Goal: Communication & Community: Participate in discussion

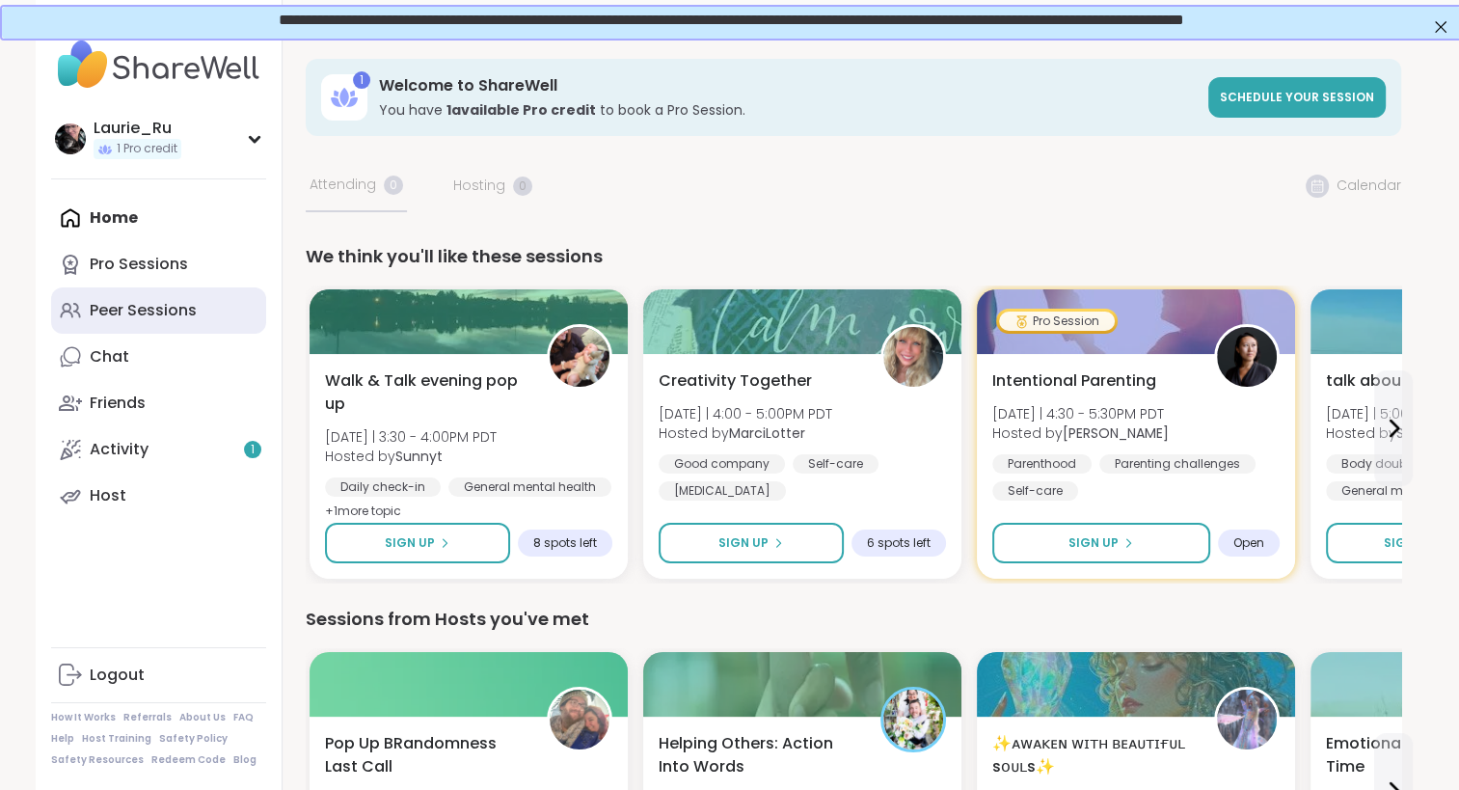
click at [177, 312] on div "Peer Sessions" at bounding box center [143, 310] width 107 height 21
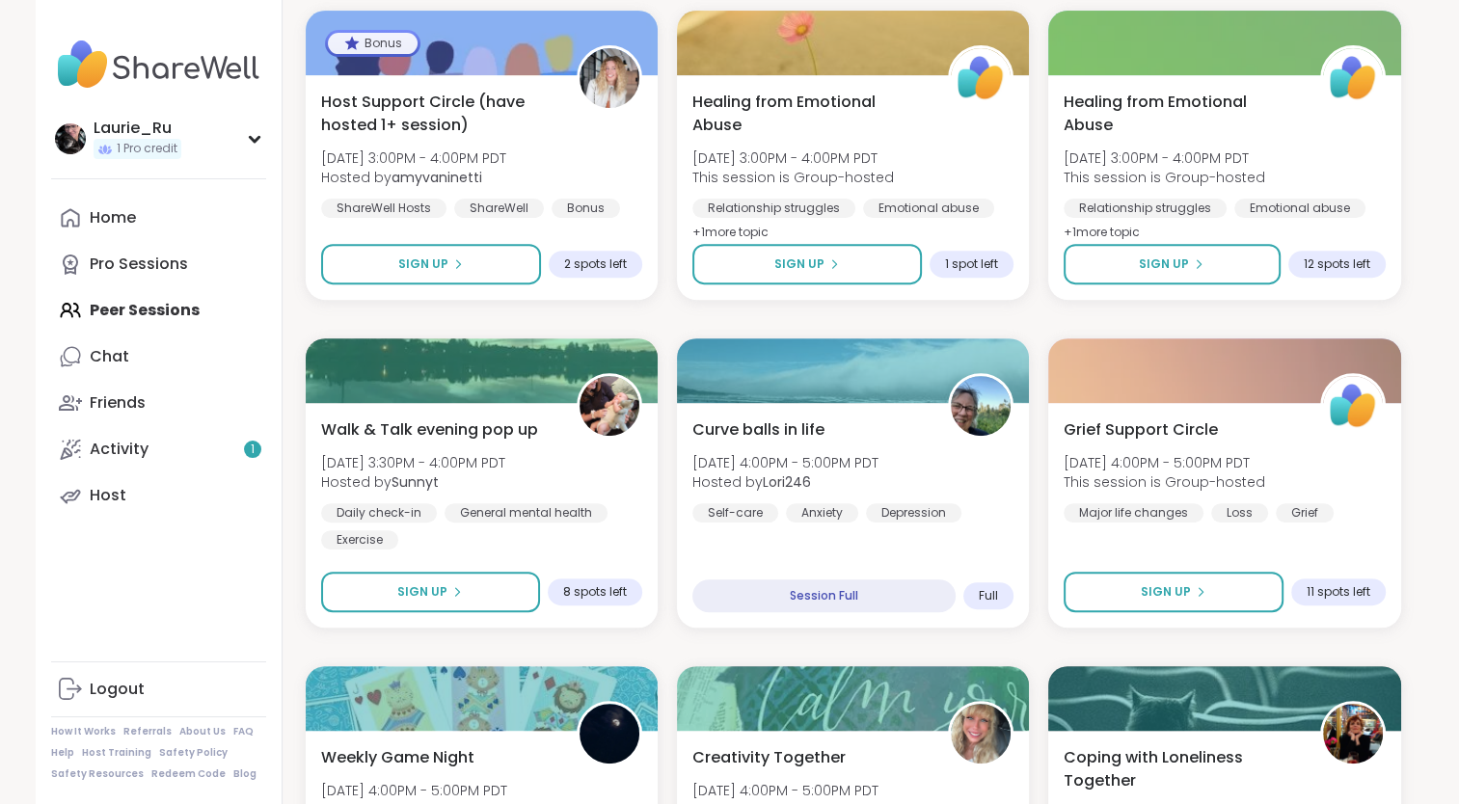
scroll to position [687, 0]
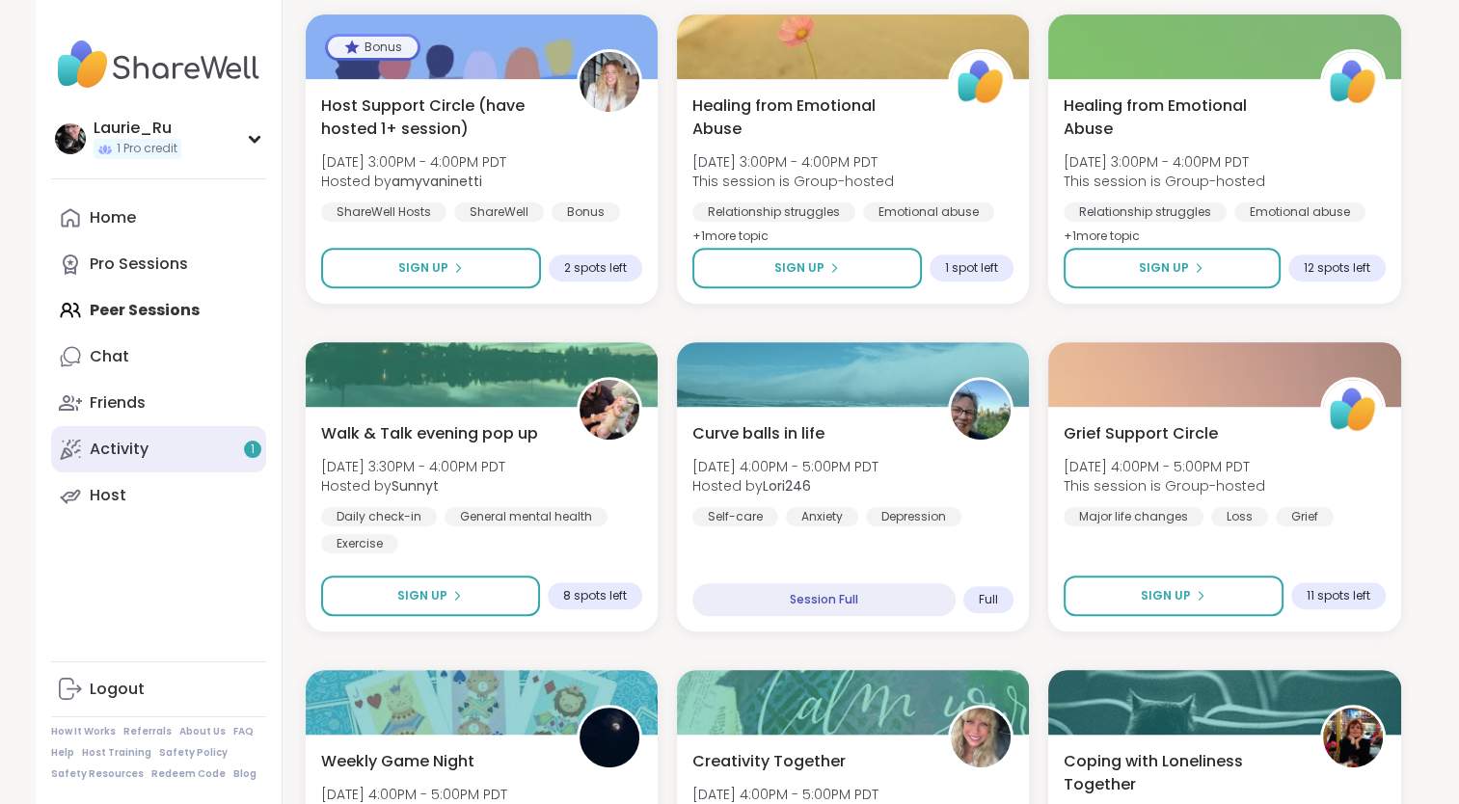
click at [131, 451] on div "Activity 1" at bounding box center [119, 449] width 59 height 21
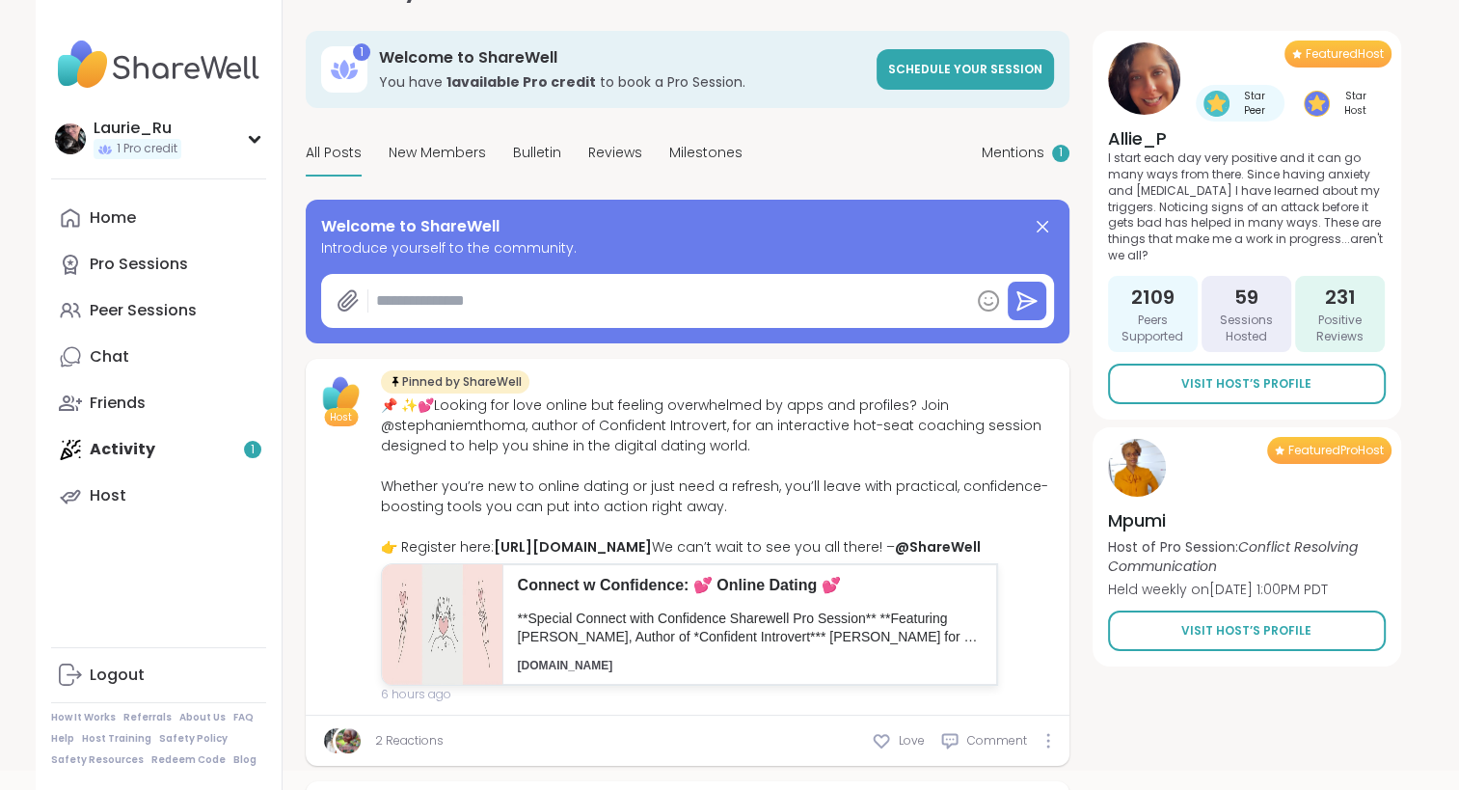
scroll to position [100, 0]
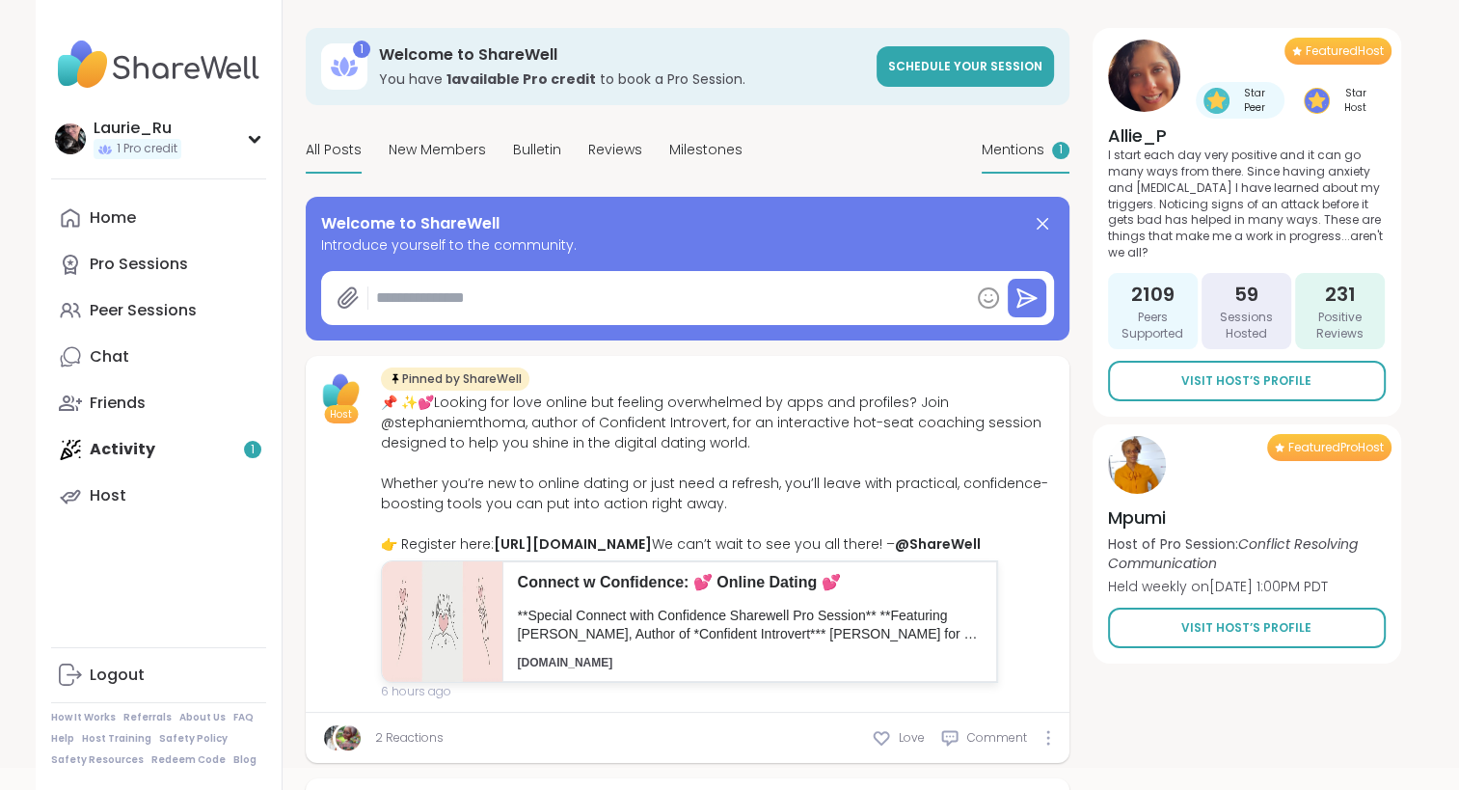
click at [1059, 142] on span "1" at bounding box center [1061, 150] width 4 height 16
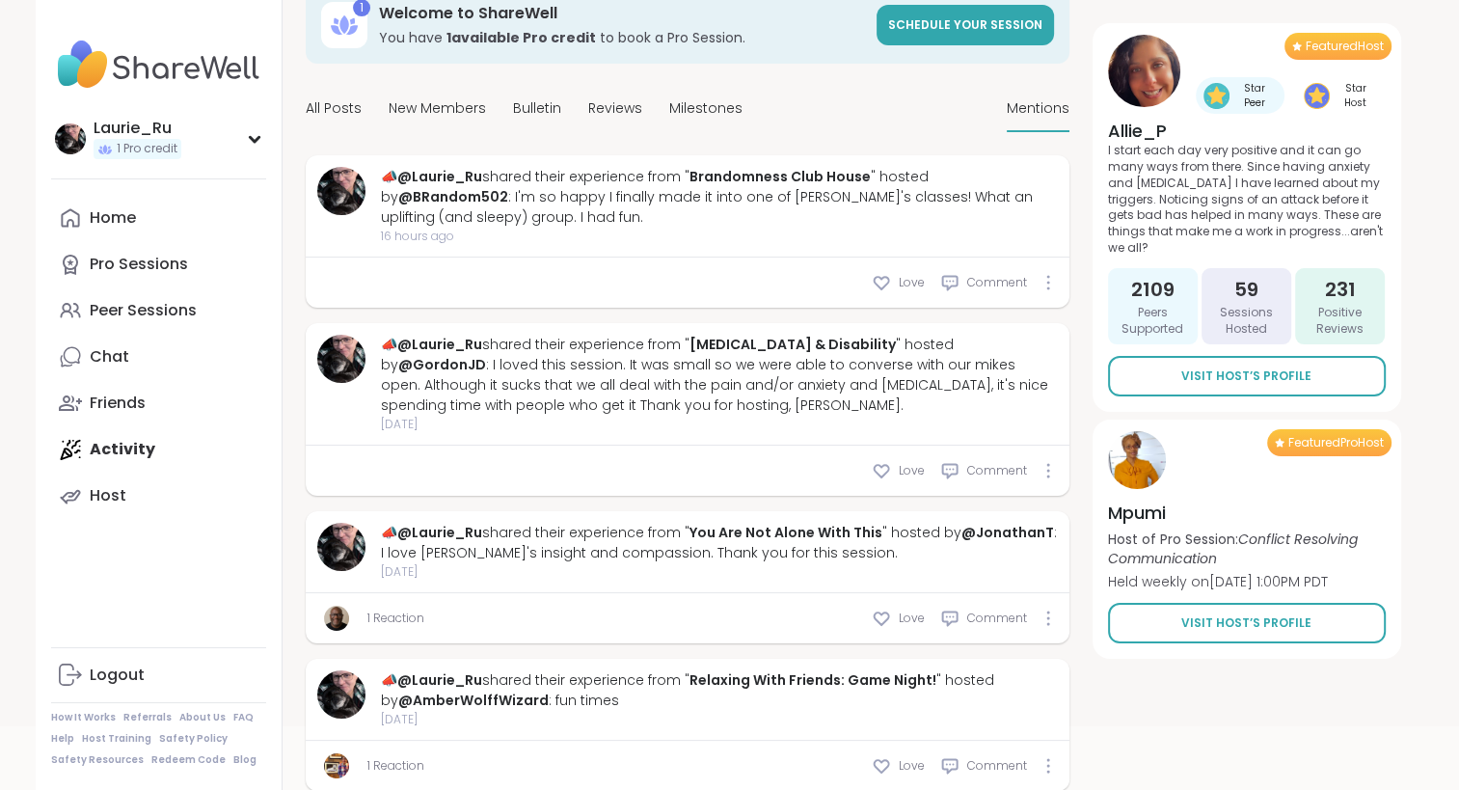
scroll to position [143, 0]
click at [100, 224] on div "Home" at bounding box center [113, 217] width 46 height 21
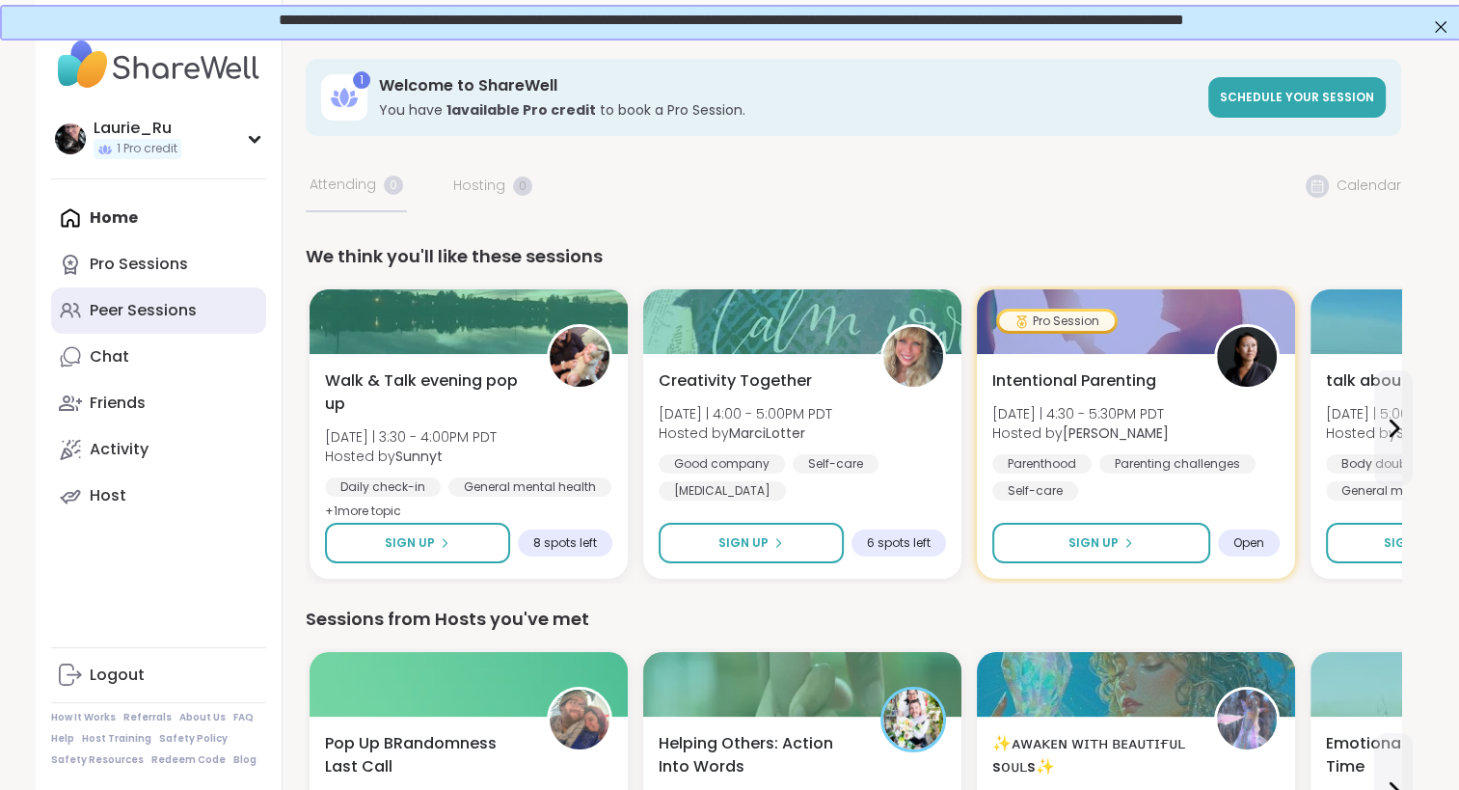
click at [116, 313] on div "Peer Sessions" at bounding box center [143, 310] width 107 height 21
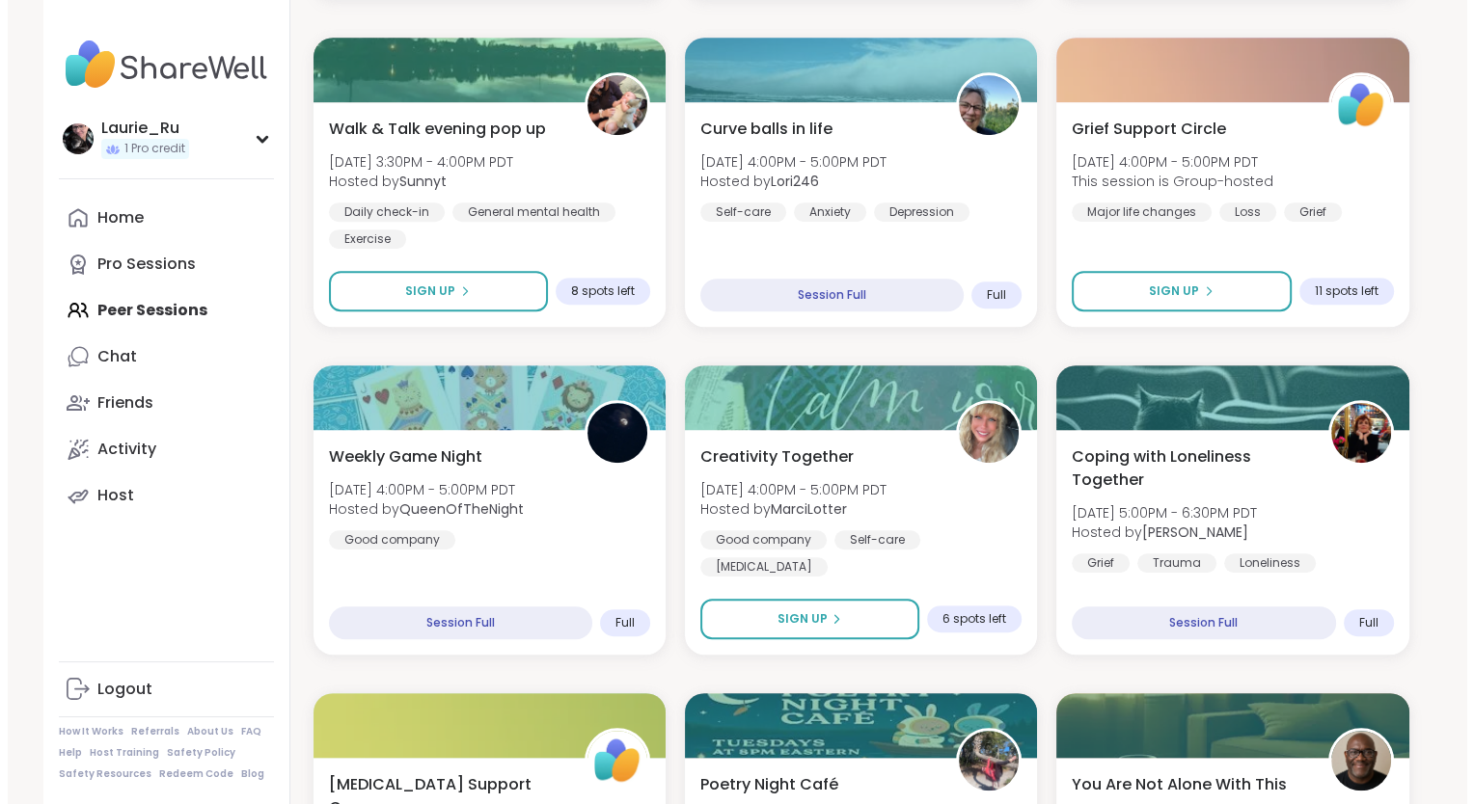
scroll to position [992, 0]
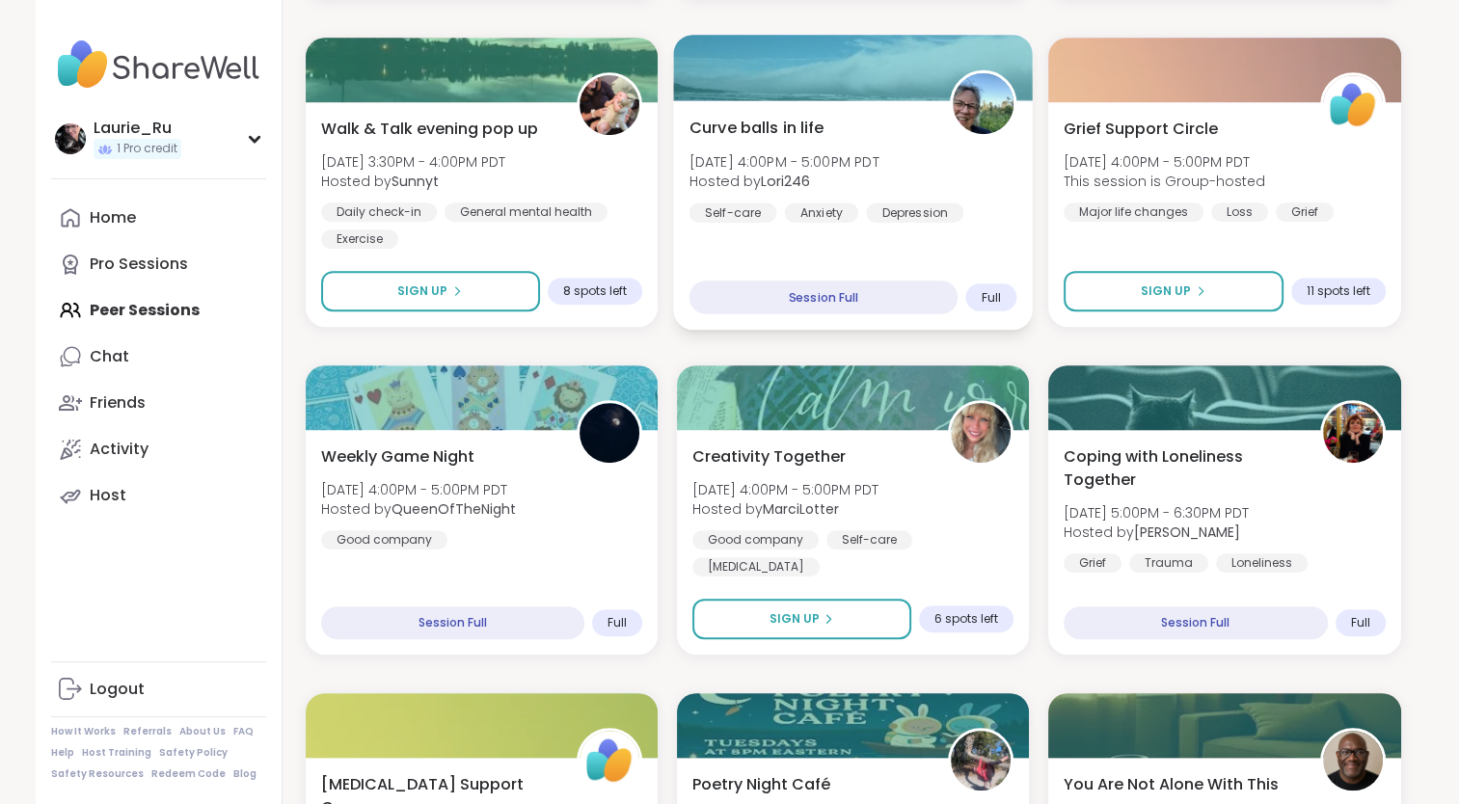
click at [824, 195] on div "Curve balls in life Tue, Sep 09 | 4:00PM - 5:00PM PDT Hosted by Lori246 Self-ca…" at bounding box center [853, 169] width 328 height 106
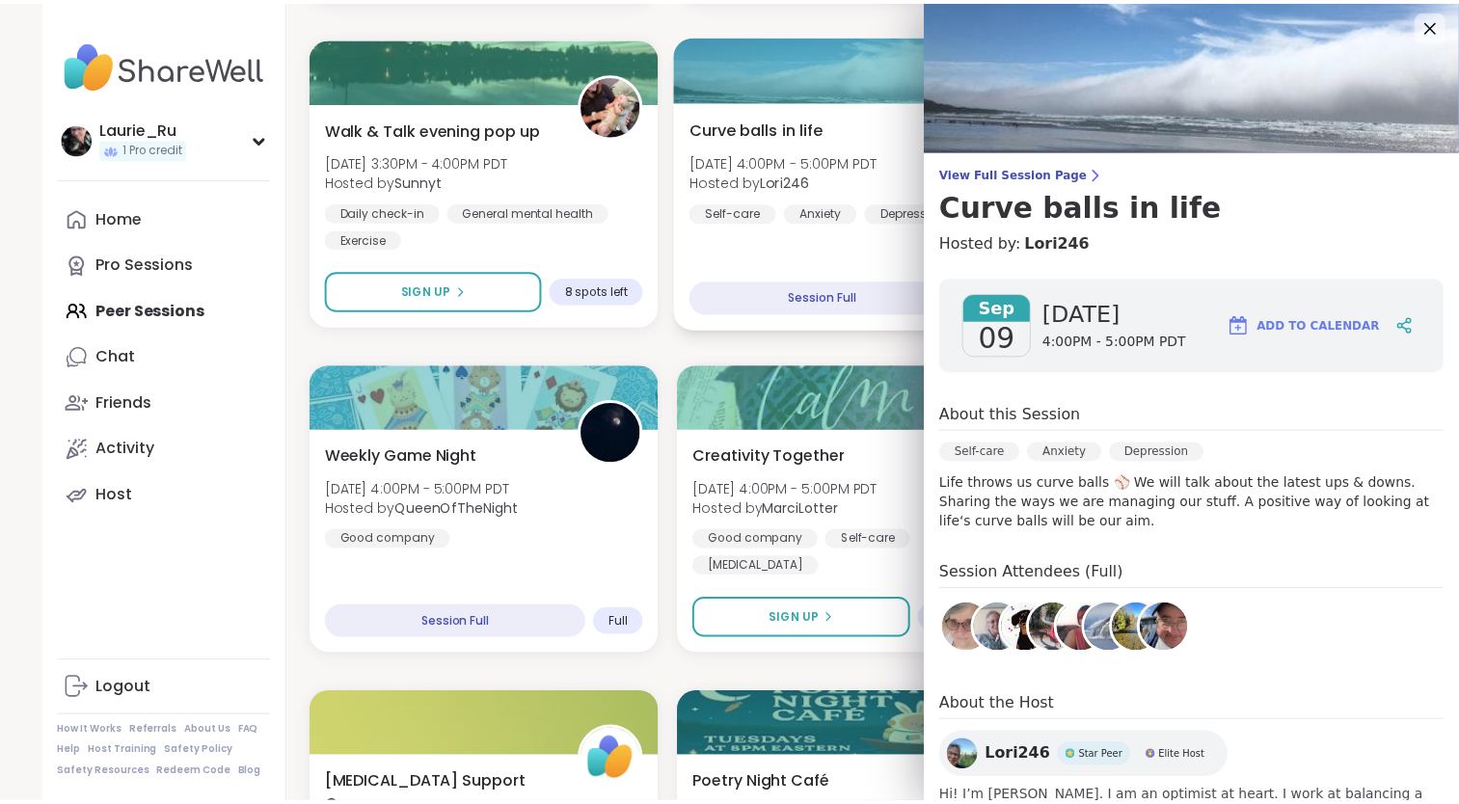
scroll to position [0, 0]
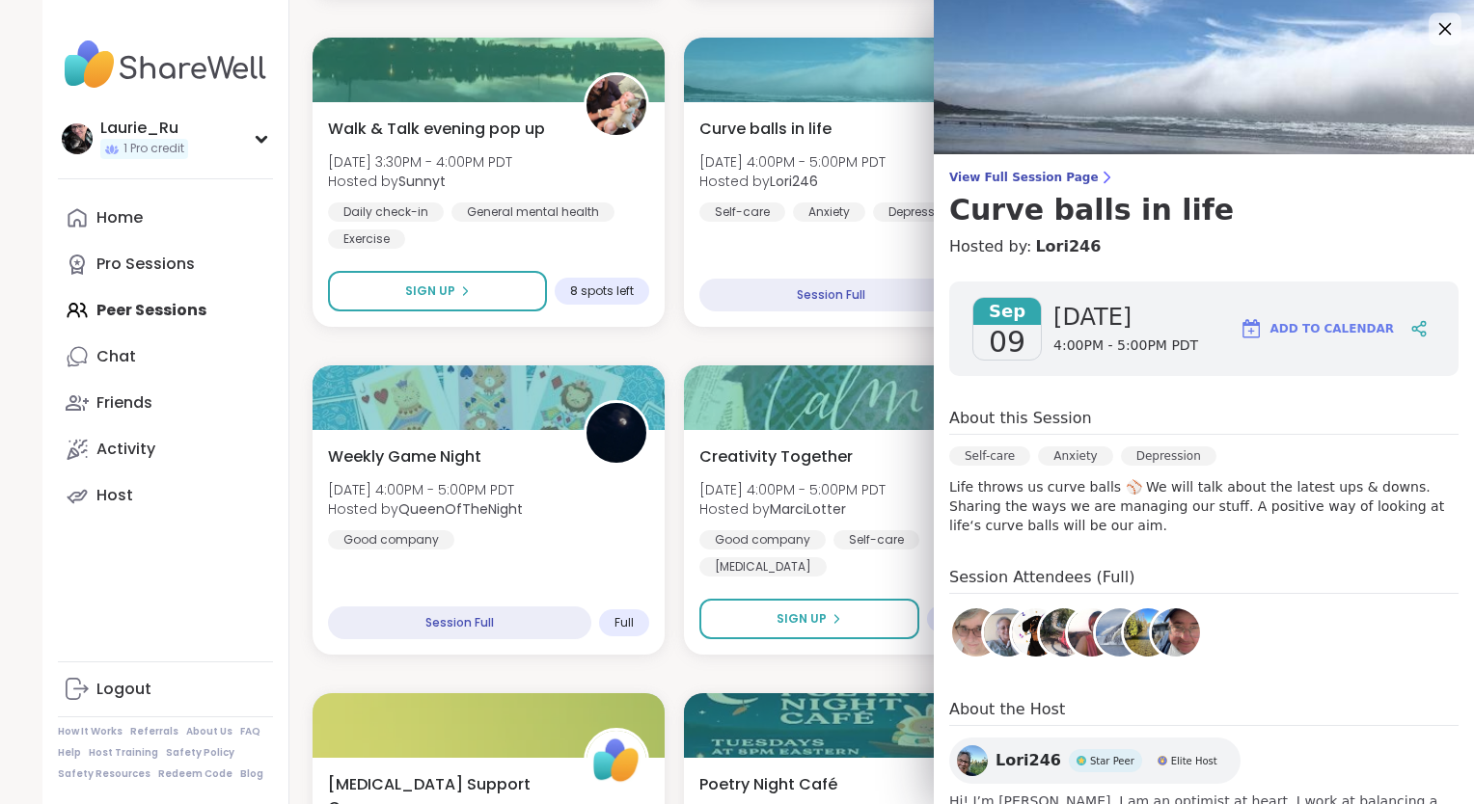
click at [1439, 28] on icon at bounding box center [1445, 29] width 13 height 13
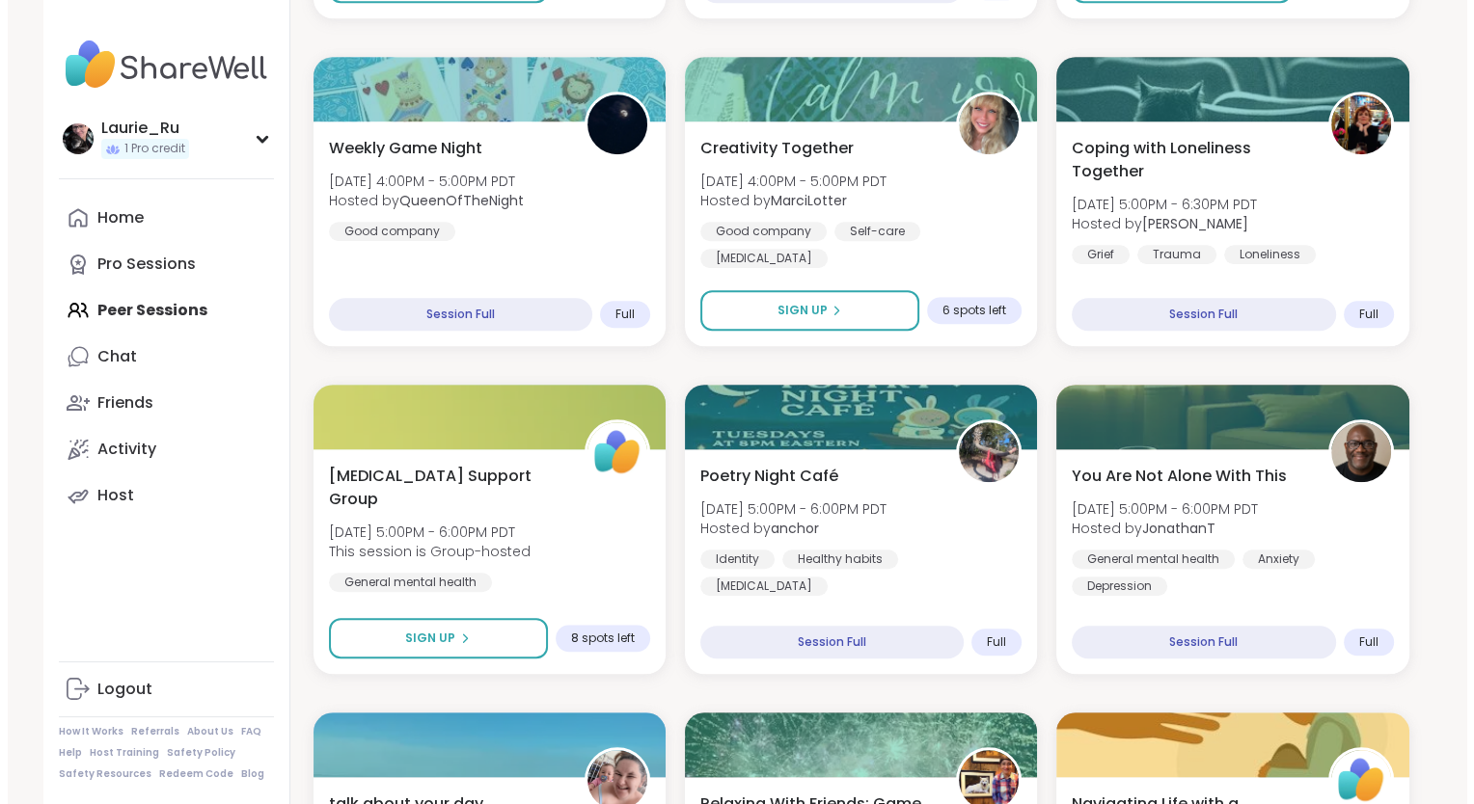
scroll to position [1304, 0]
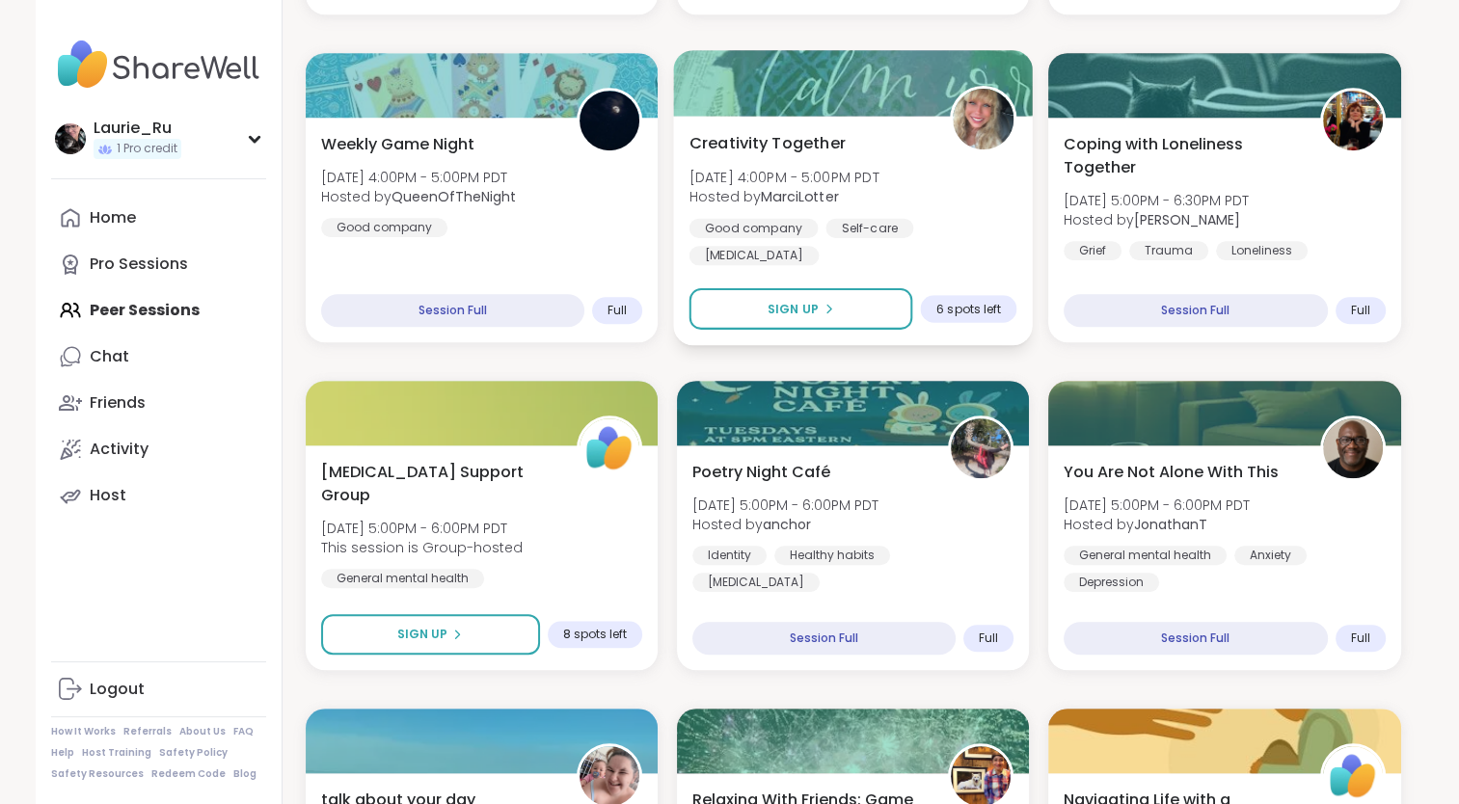
click at [799, 187] on b "MarciLotter" at bounding box center [800, 196] width 78 height 19
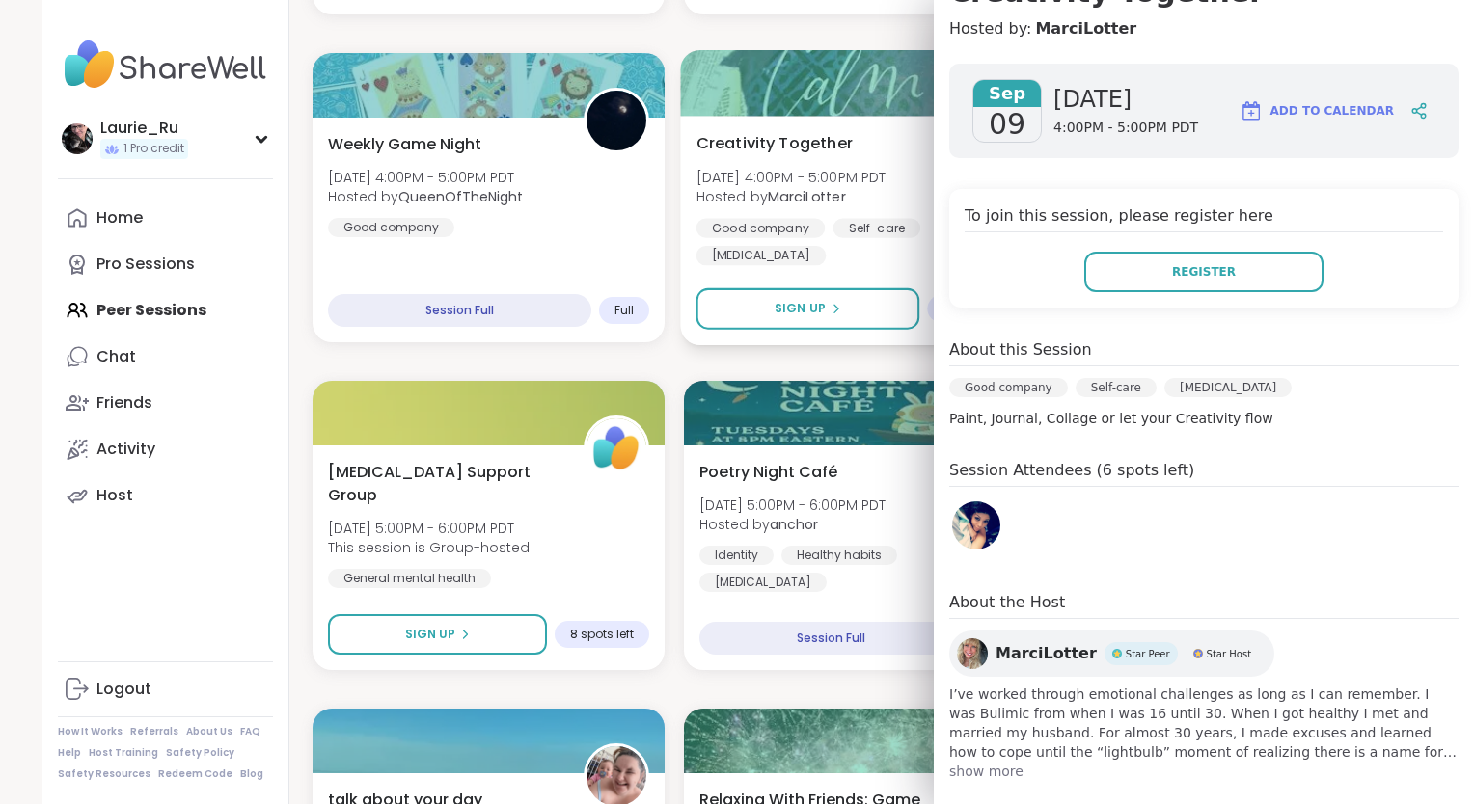
scroll to position [239, 0]
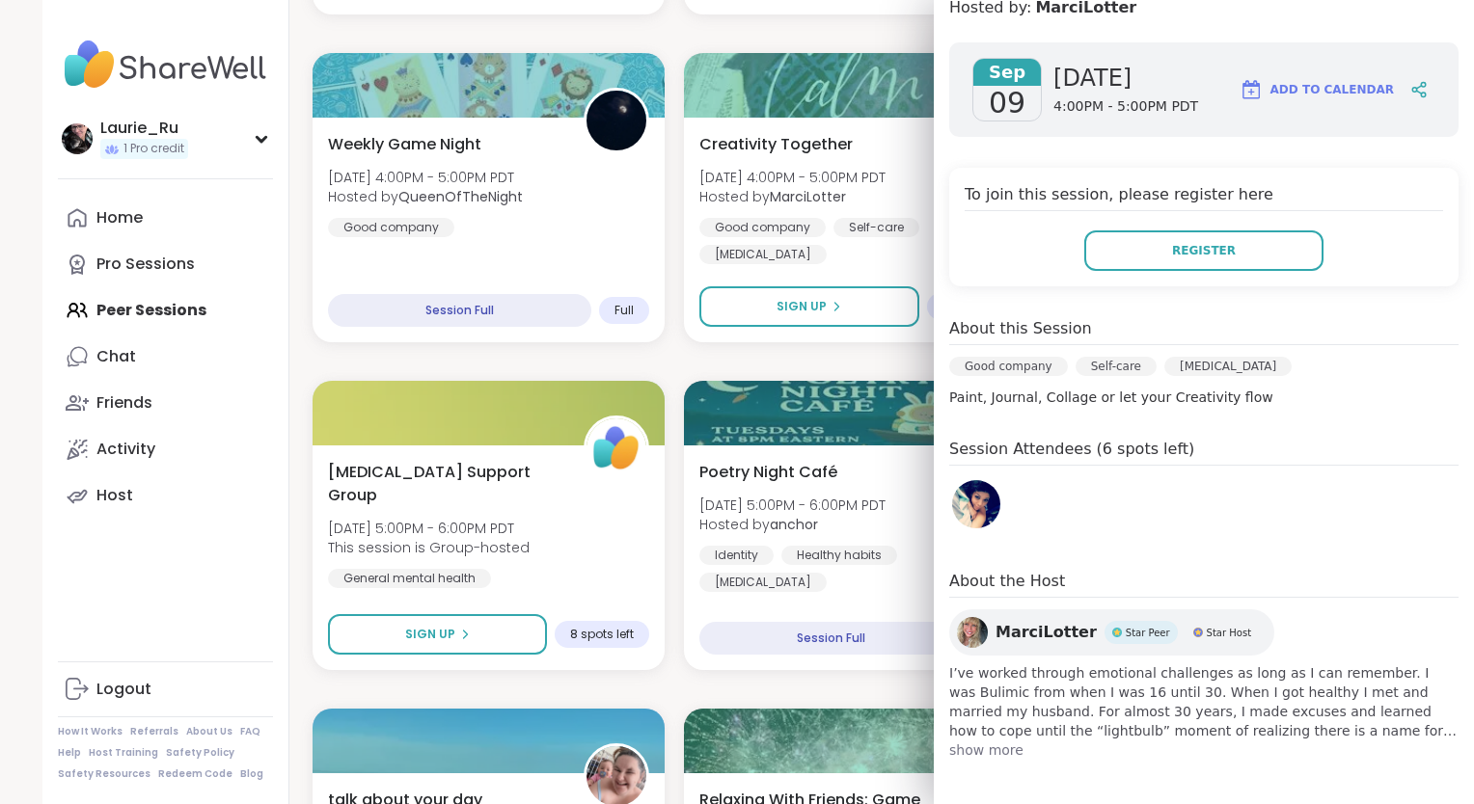
click at [1293, 718] on span "I’ve worked through emotional challenges as long as I can remember. I was Bulim…" at bounding box center [1203, 702] width 509 height 77
click at [973, 754] on span "show more" at bounding box center [1203, 750] width 509 height 19
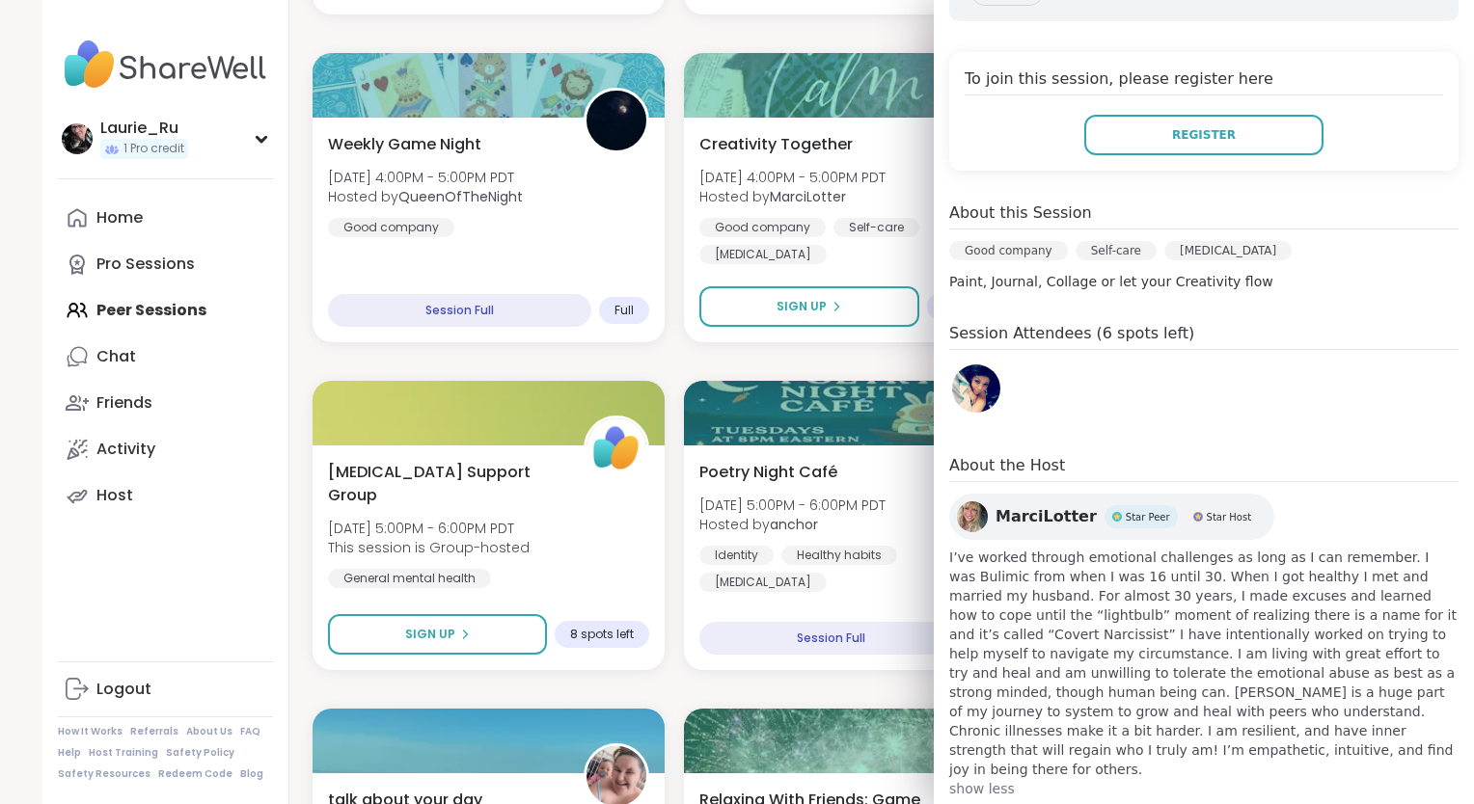
scroll to position [355, 0]
click at [1204, 691] on span "I’ve worked through emotional challenges as long as I can remember. I was Bulim…" at bounding box center [1203, 663] width 509 height 231
click at [976, 508] on div "MarciLotter Star Peer Star Host" at bounding box center [1111, 517] width 325 height 46
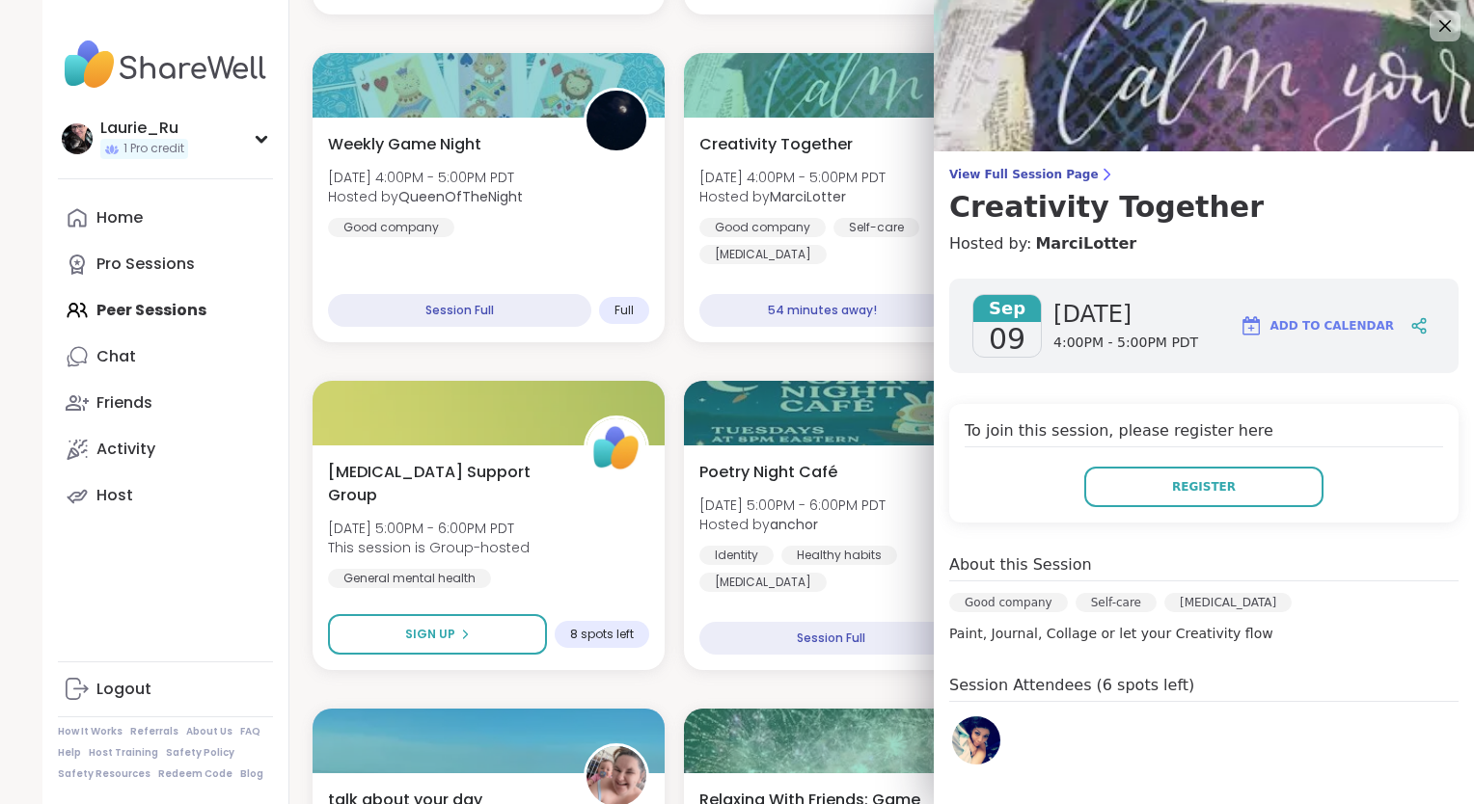
scroll to position [0, 0]
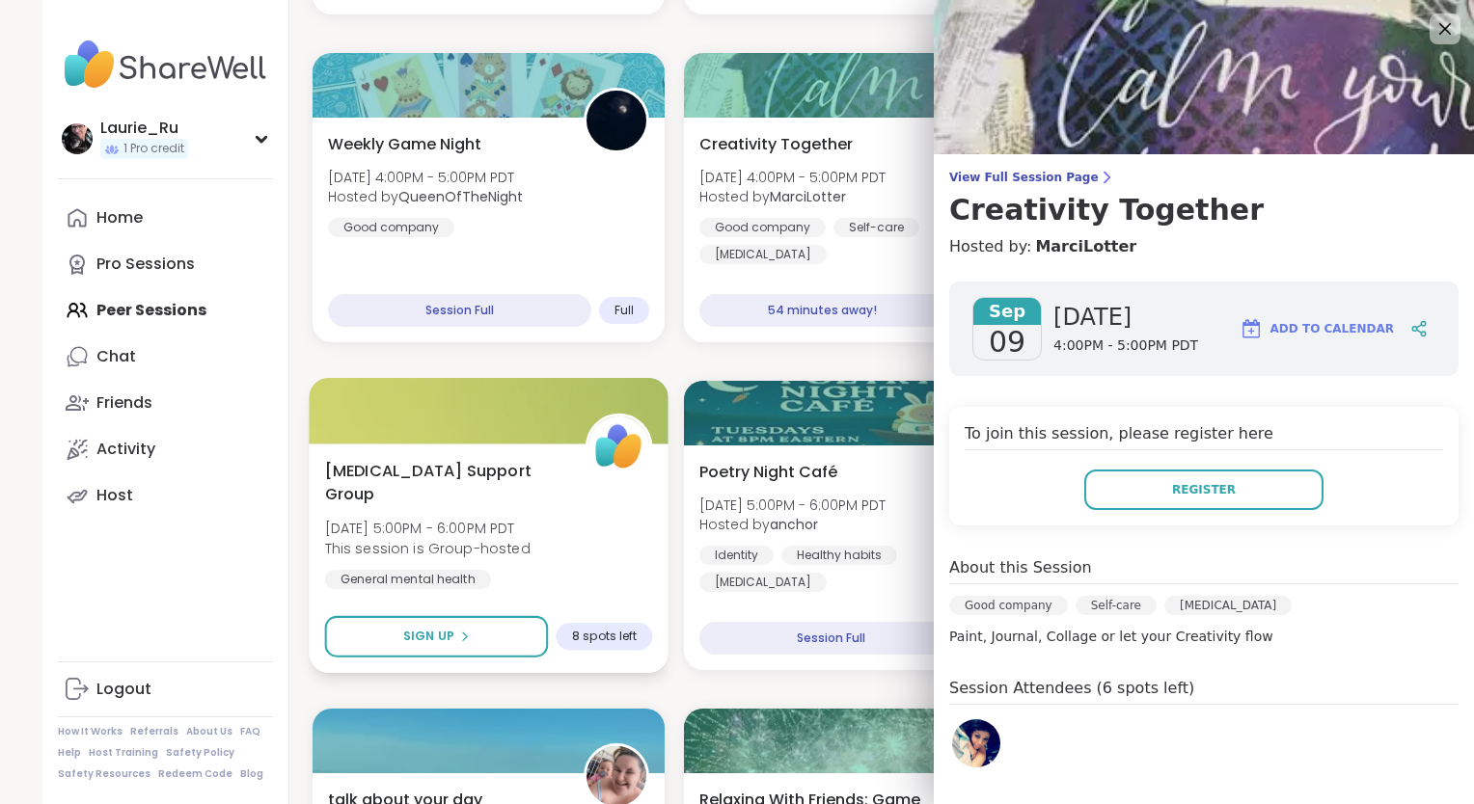
click at [649, 382] on div at bounding box center [489, 411] width 360 height 66
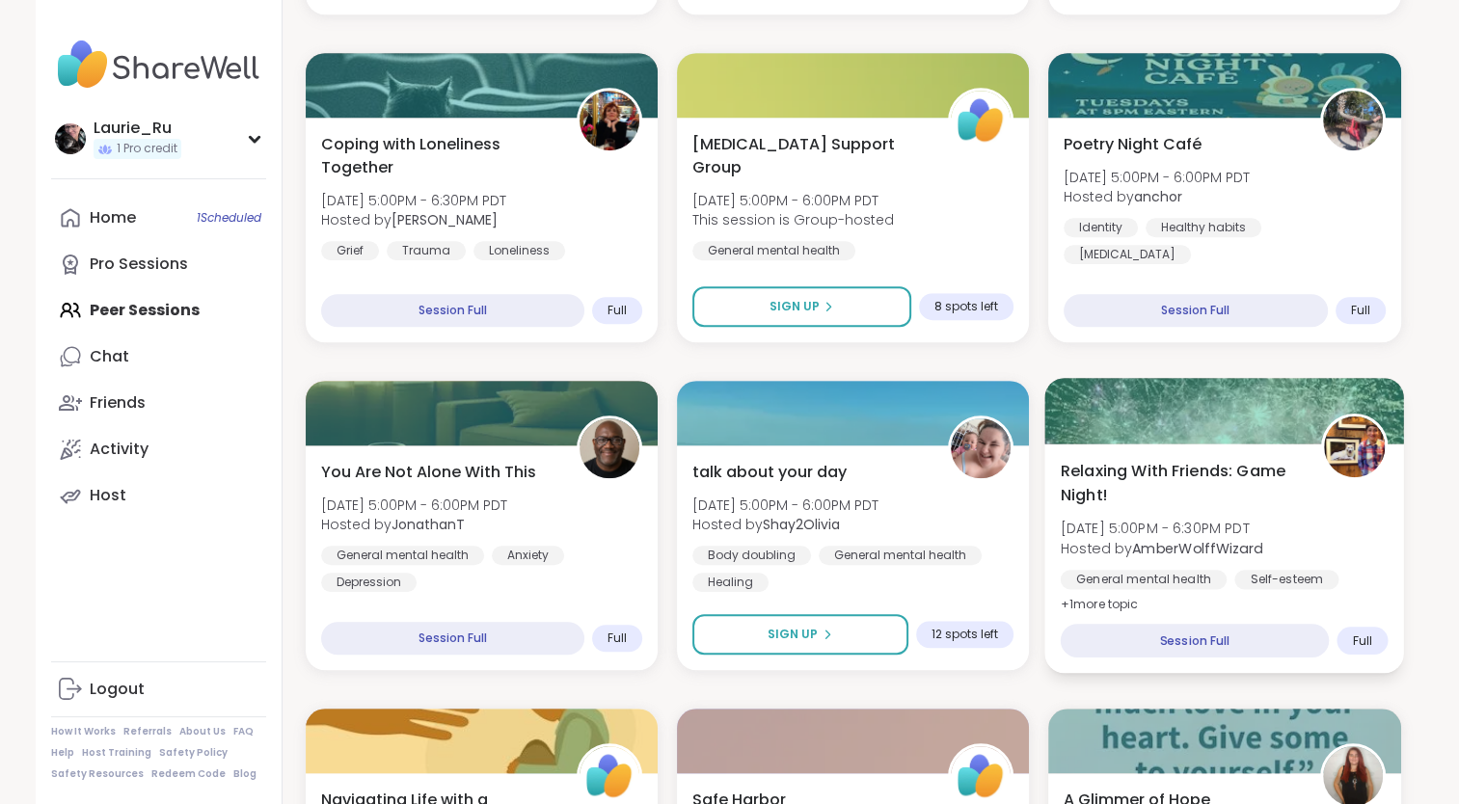
click at [1146, 574] on div "General mental health" at bounding box center [1144, 579] width 166 height 19
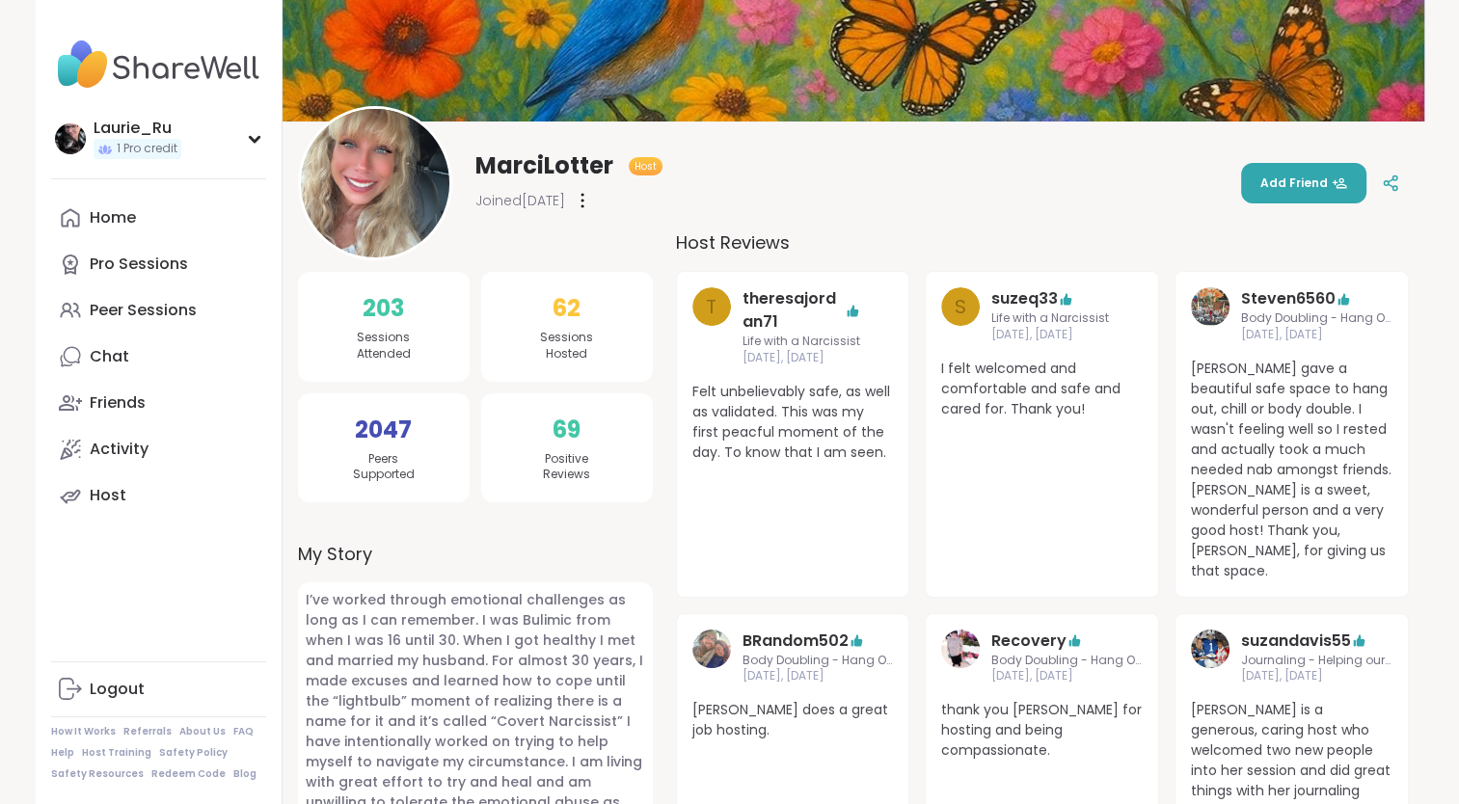
scroll to position [117, 0]
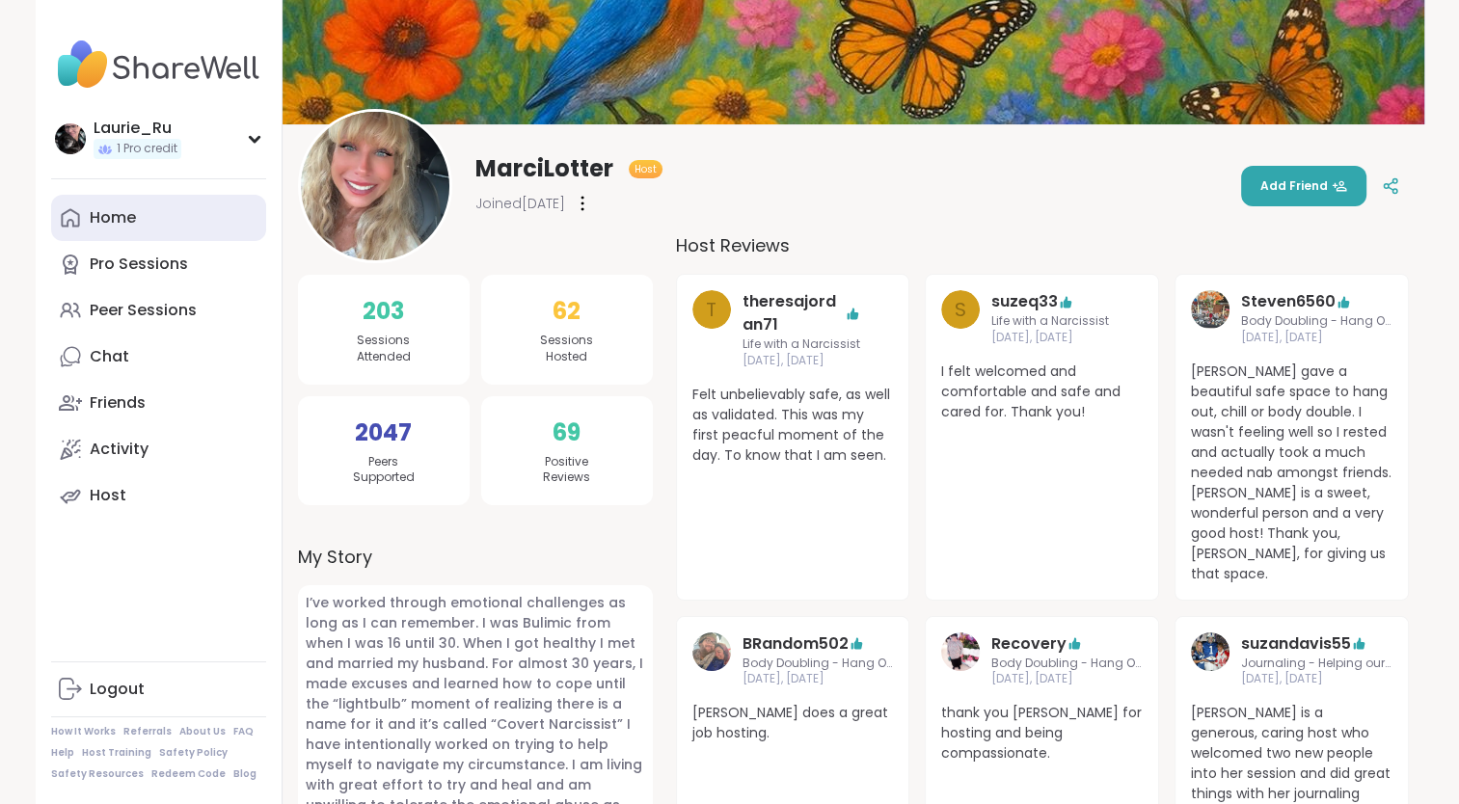
click at [124, 216] on div "Home" at bounding box center [113, 217] width 46 height 21
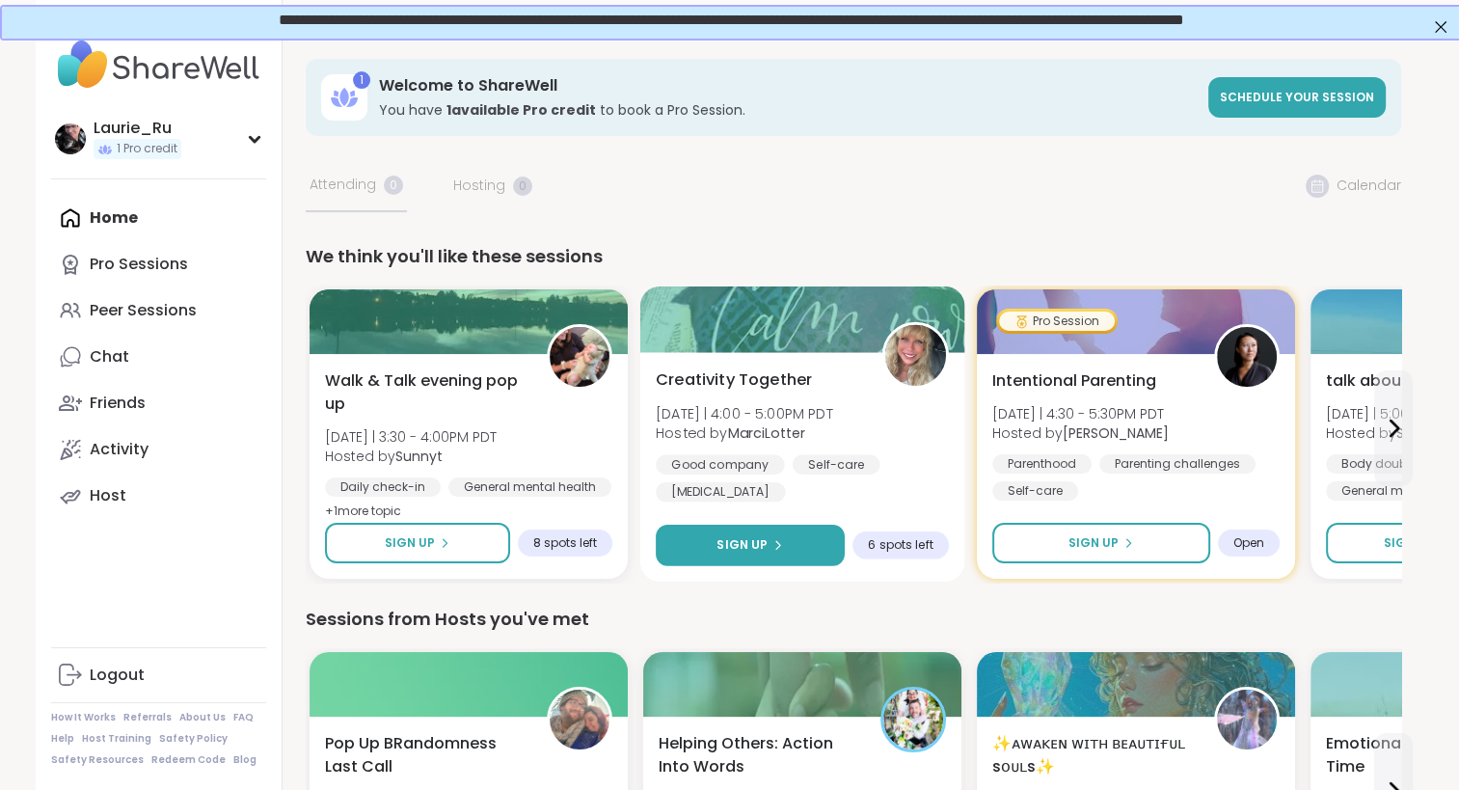
click at [725, 546] on span "Sign Up" at bounding box center [742, 544] width 51 height 17
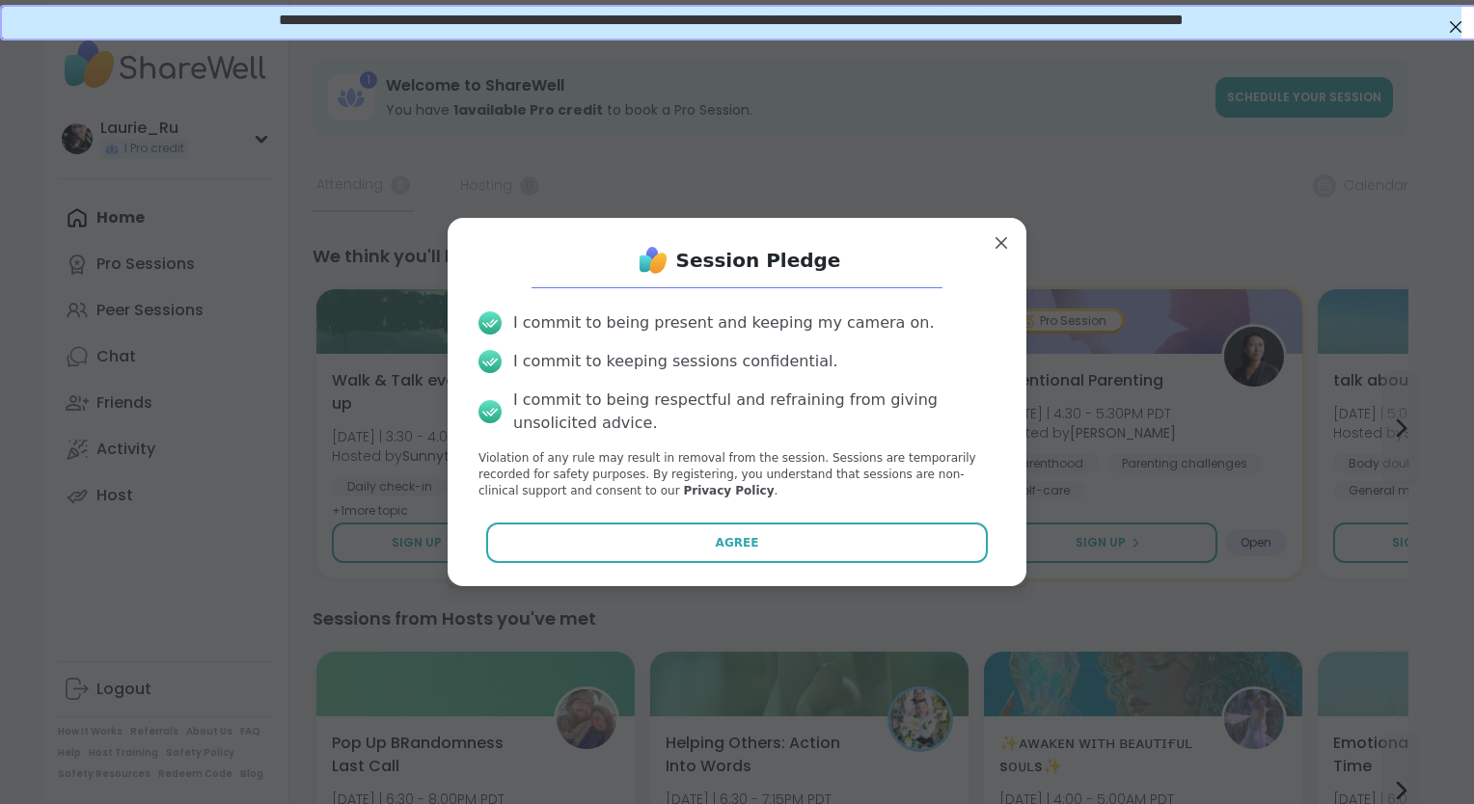
click at [725, 546] on span "Agree" at bounding box center [737, 542] width 43 height 17
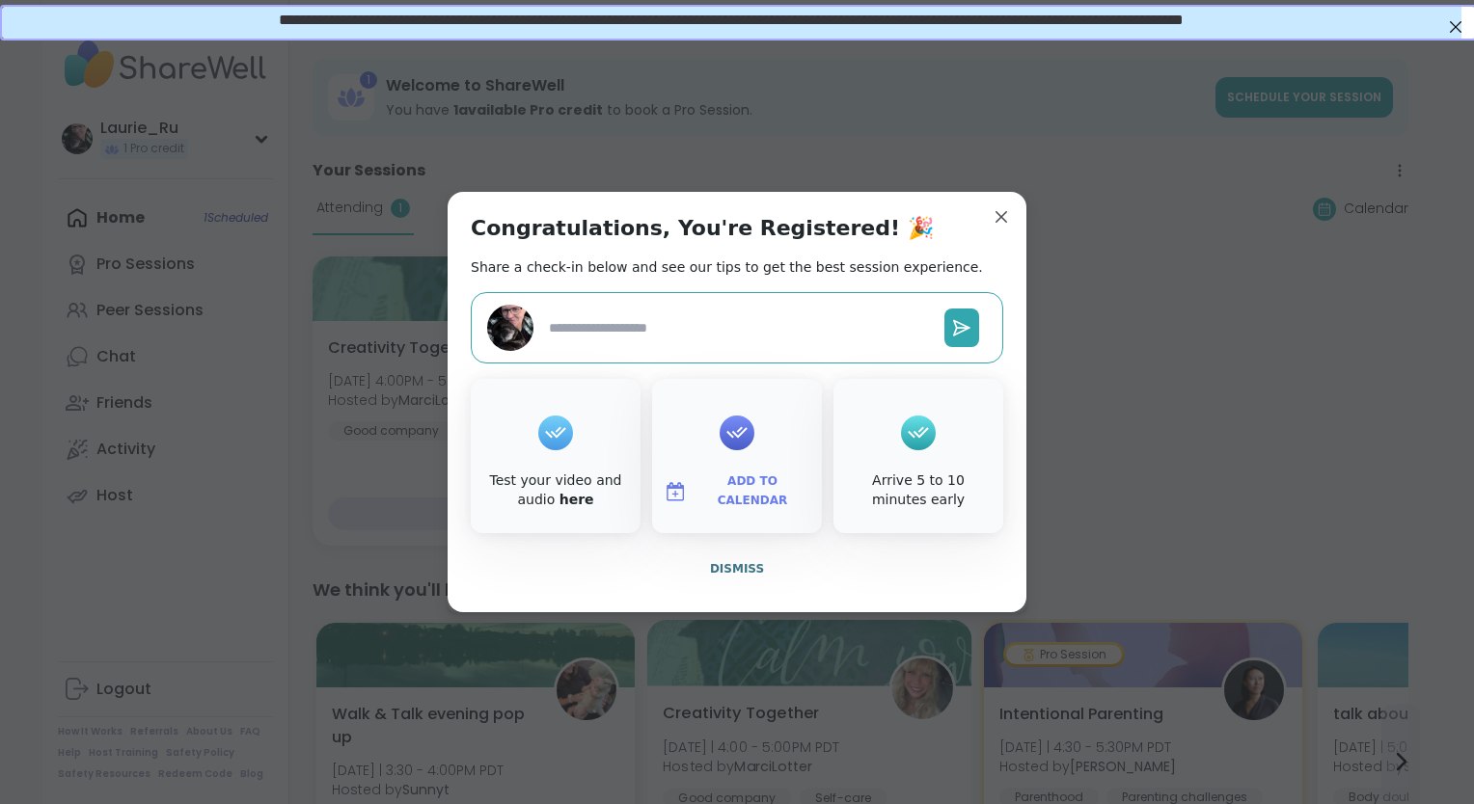
type textarea "*"
click at [732, 442] on icon at bounding box center [736, 433] width 31 height 30
click at [728, 427] on icon at bounding box center [736, 433] width 31 height 30
click at [748, 496] on span "Add to Calendar" at bounding box center [752, 492] width 116 height 38
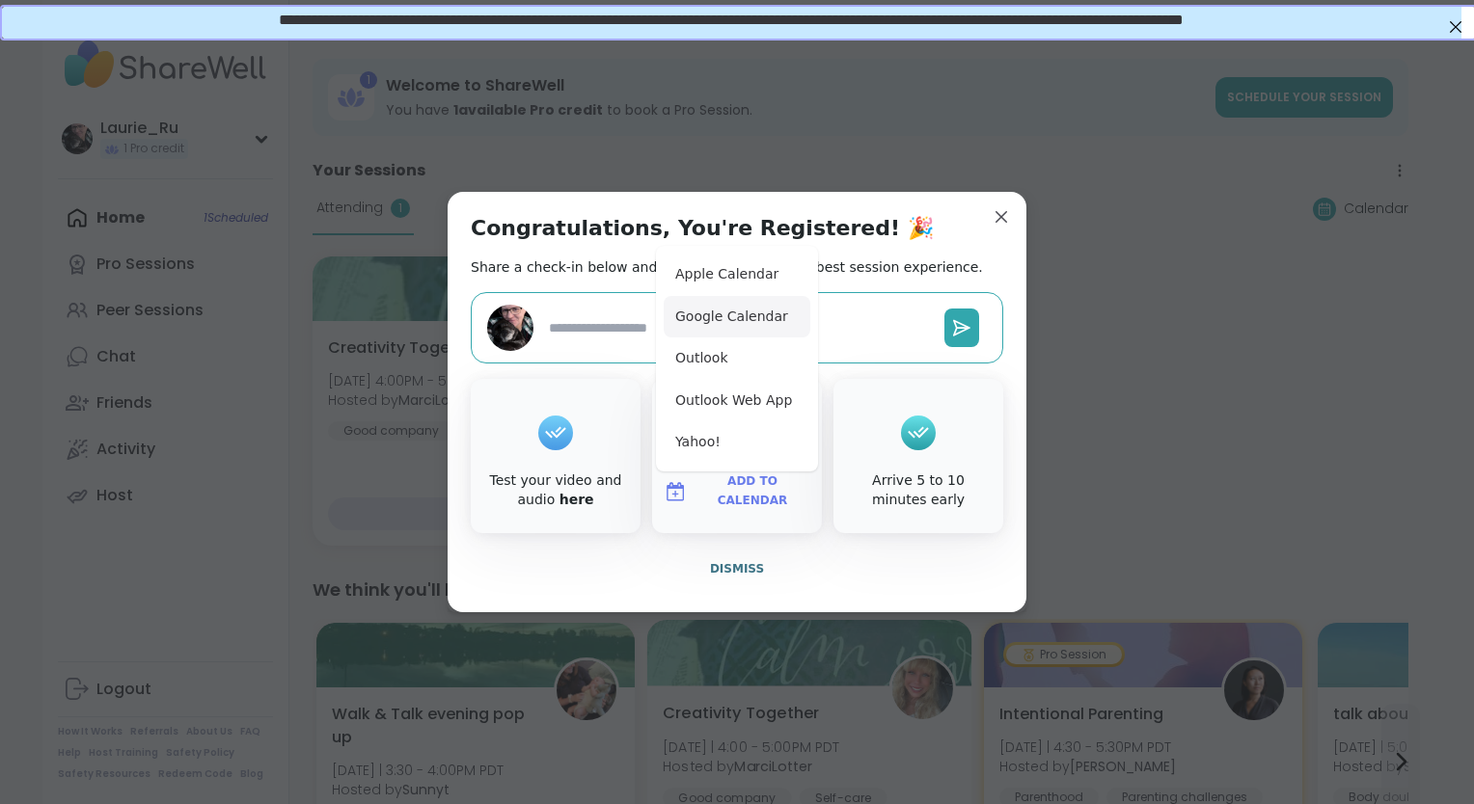
click at [735, 315] on button "Google Calendar" at bounding box center [737, 317] width 147 height 42
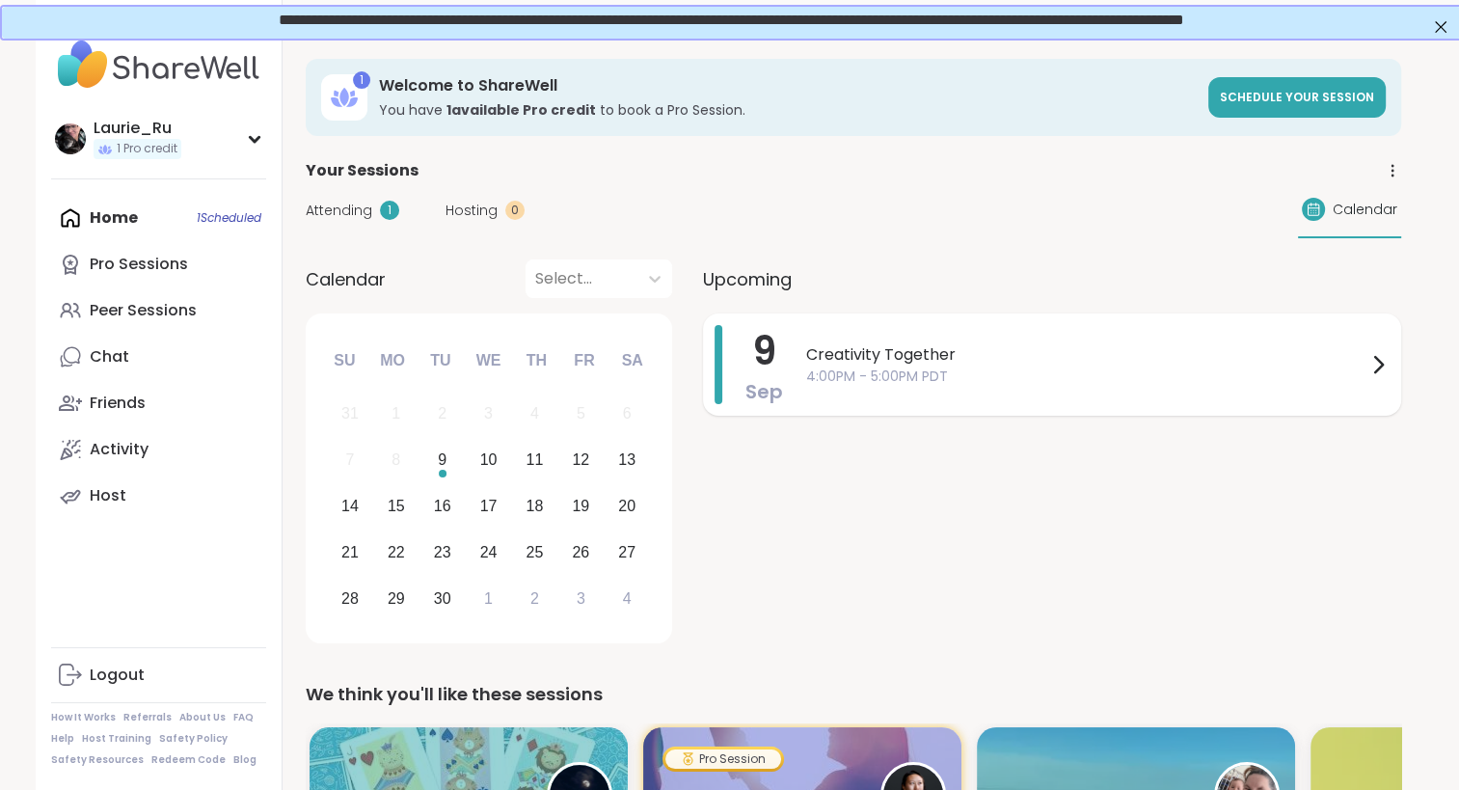
click at [864, 361] on span "Creativity Together" at bounding box center [1086, 354] width 560 height 23
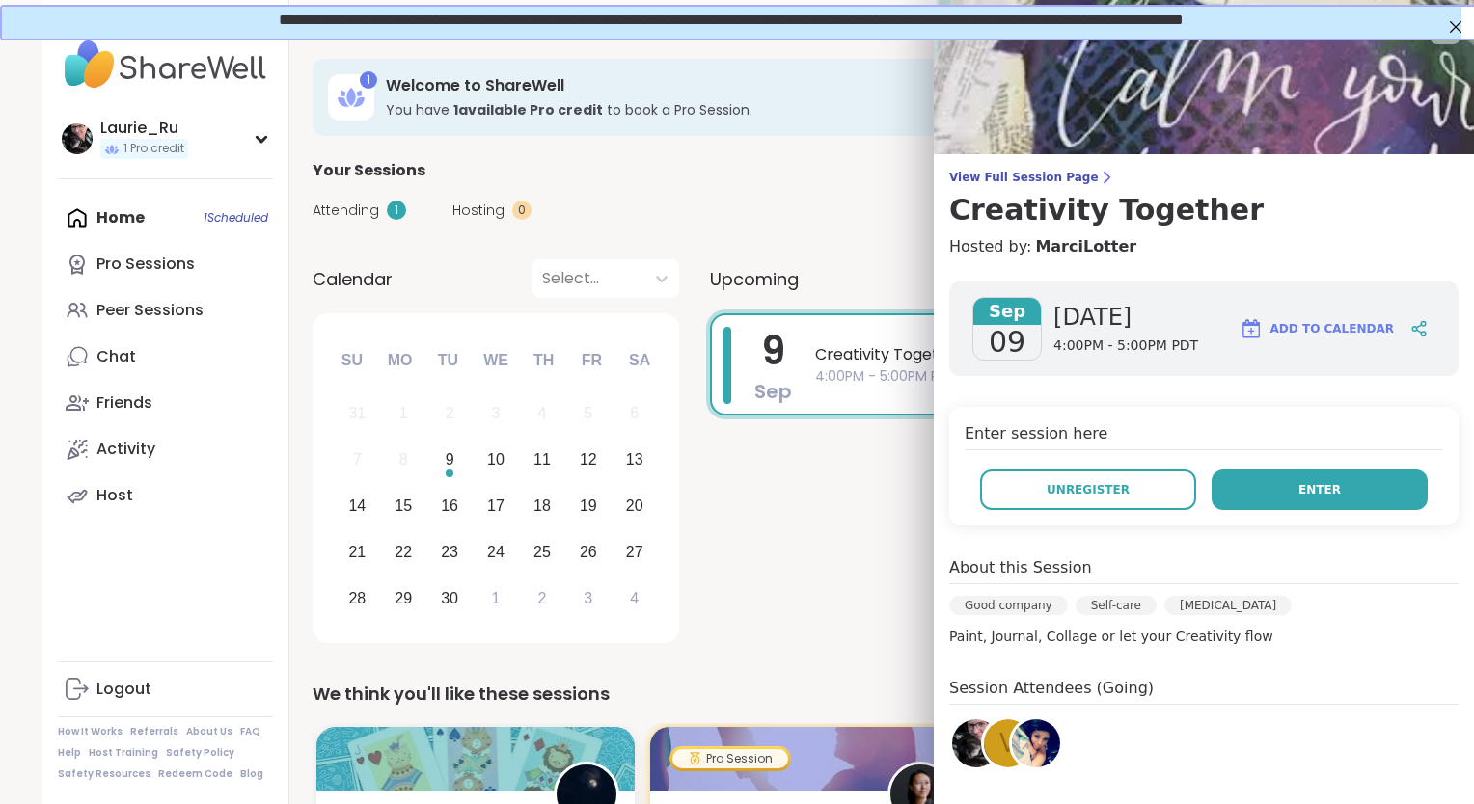
click at [1300, 485] on span "Enter" at bounding box center [1319, 489] width 42 height 17
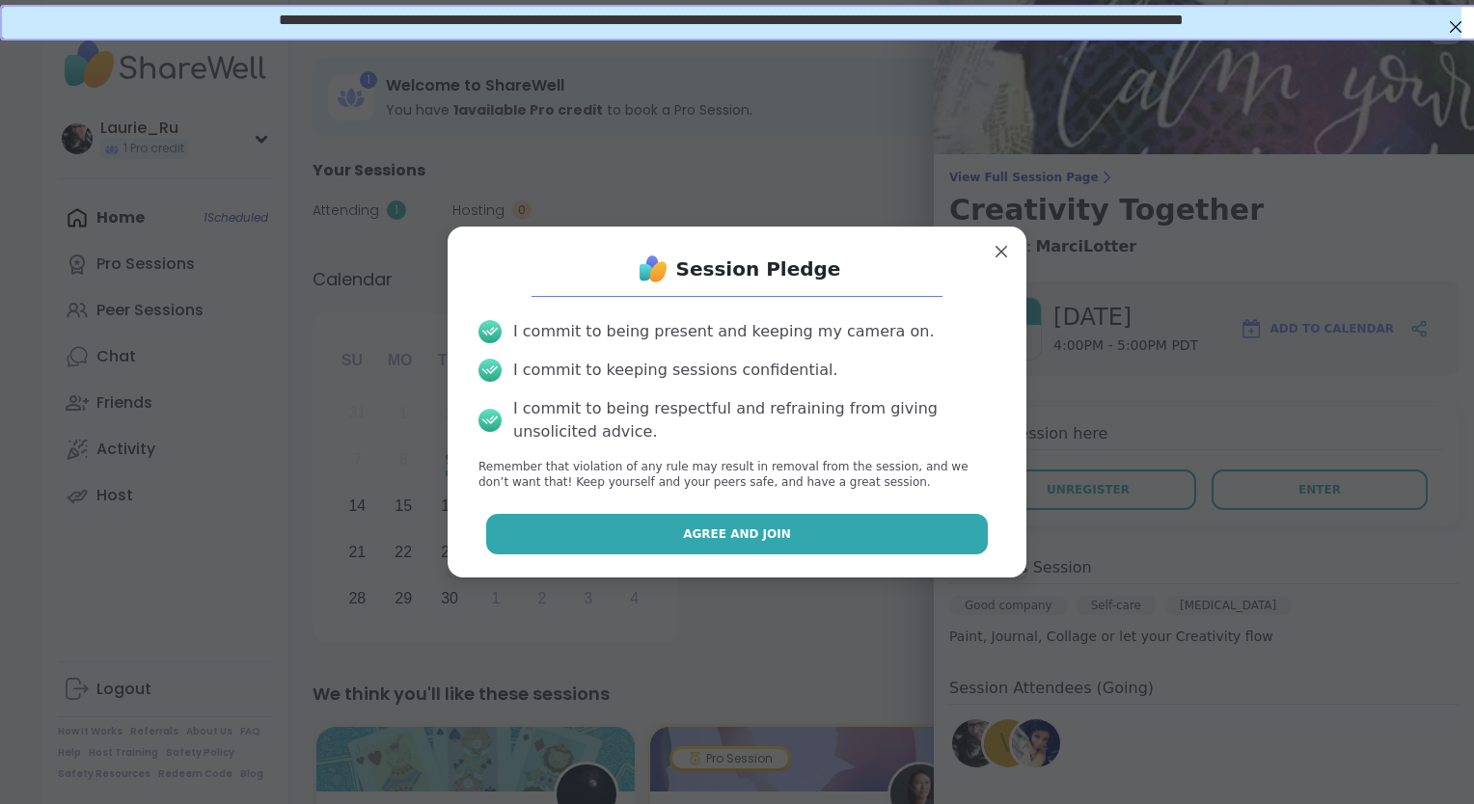
click at [782, 549] on button "Agree and Join" at bounding box center [737, 534] width 503 height 41
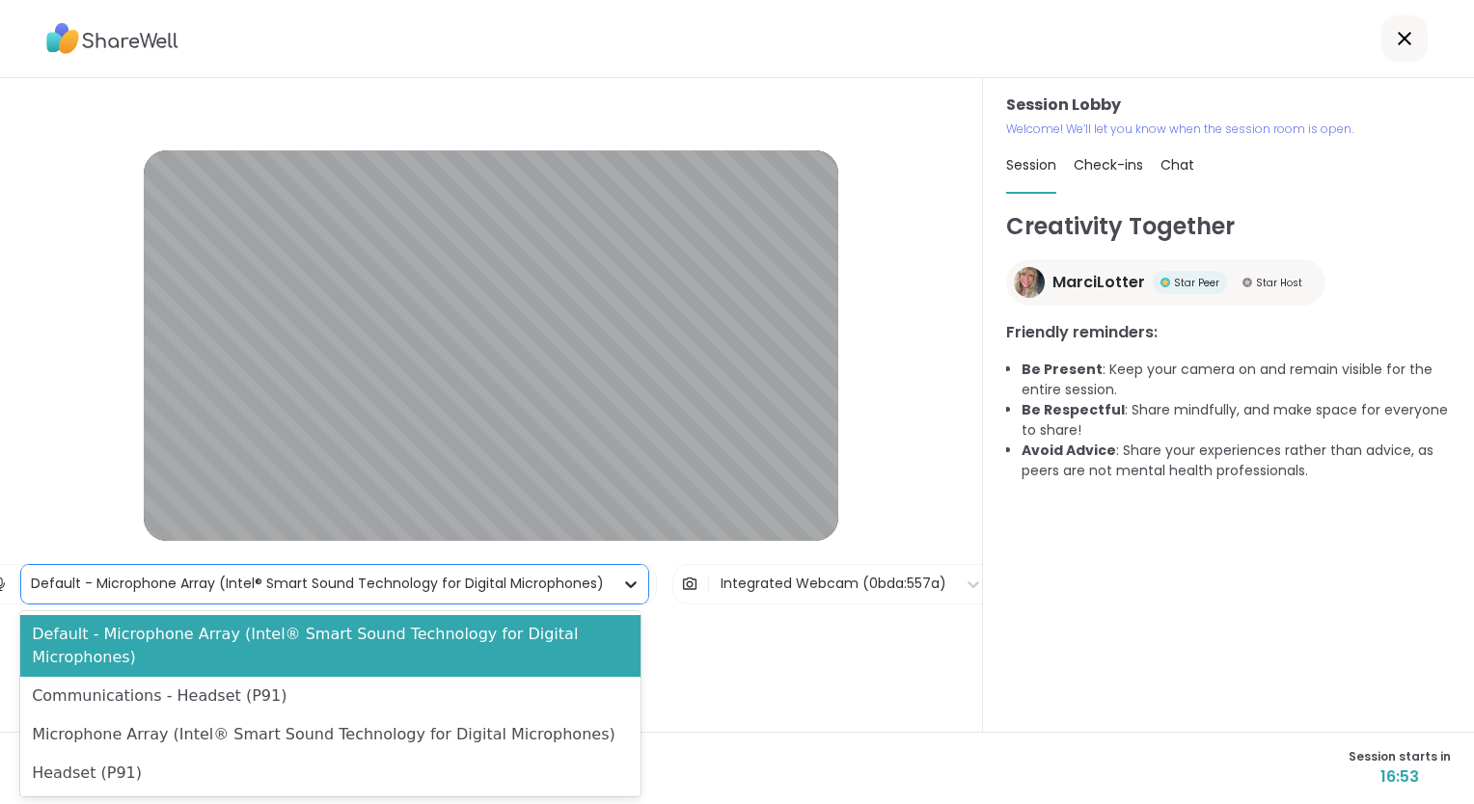
click at [625, 586] on icon at bounding box center [631, 585] width 12 height 7
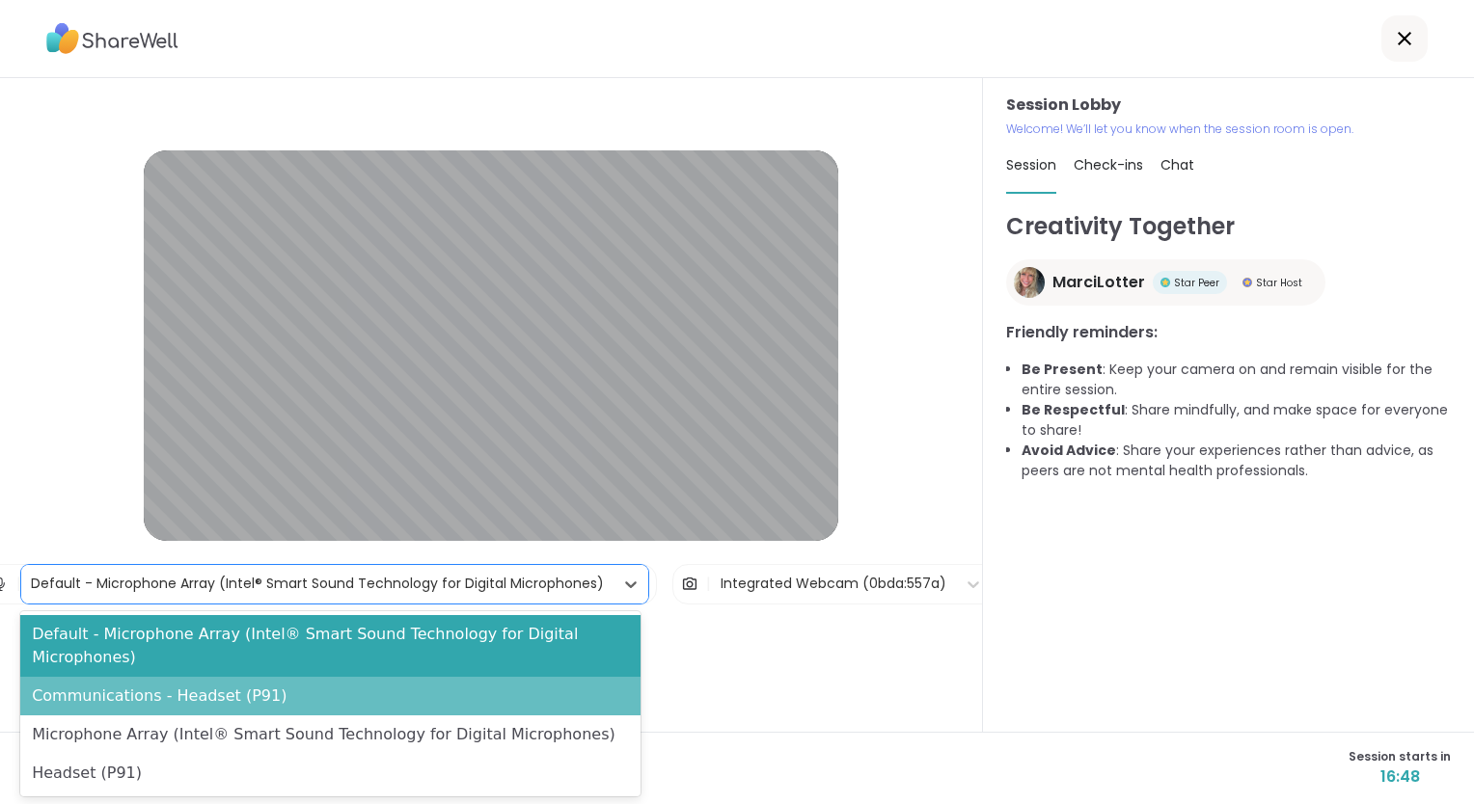
click at [225, 677] on div "Communications - Headset (P91)" at bounding box center [330, 696] width 620 height 39
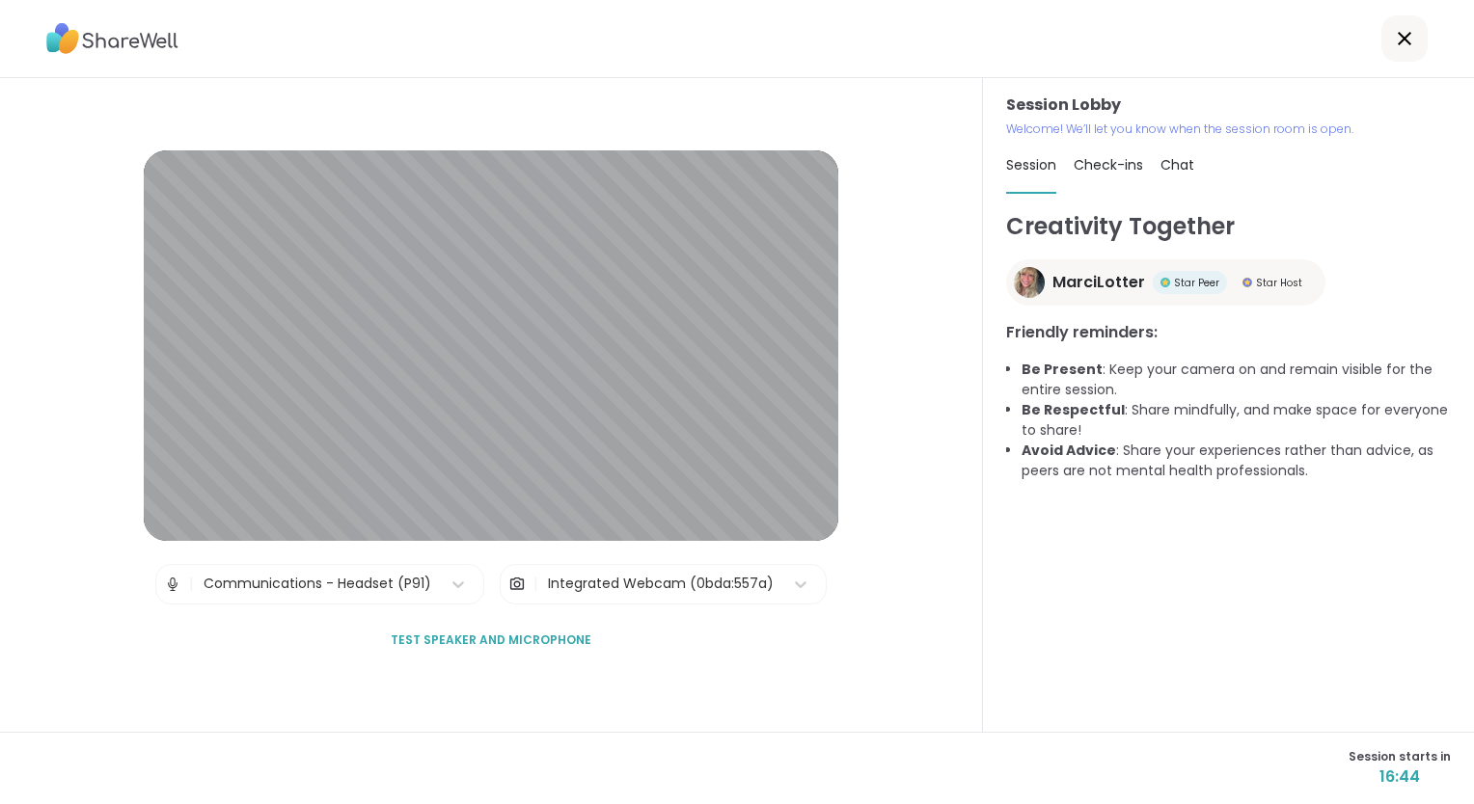
click at [513, 641] on span "Test speaker and microphone" at bounding box center [491, 640] width 201 height 17
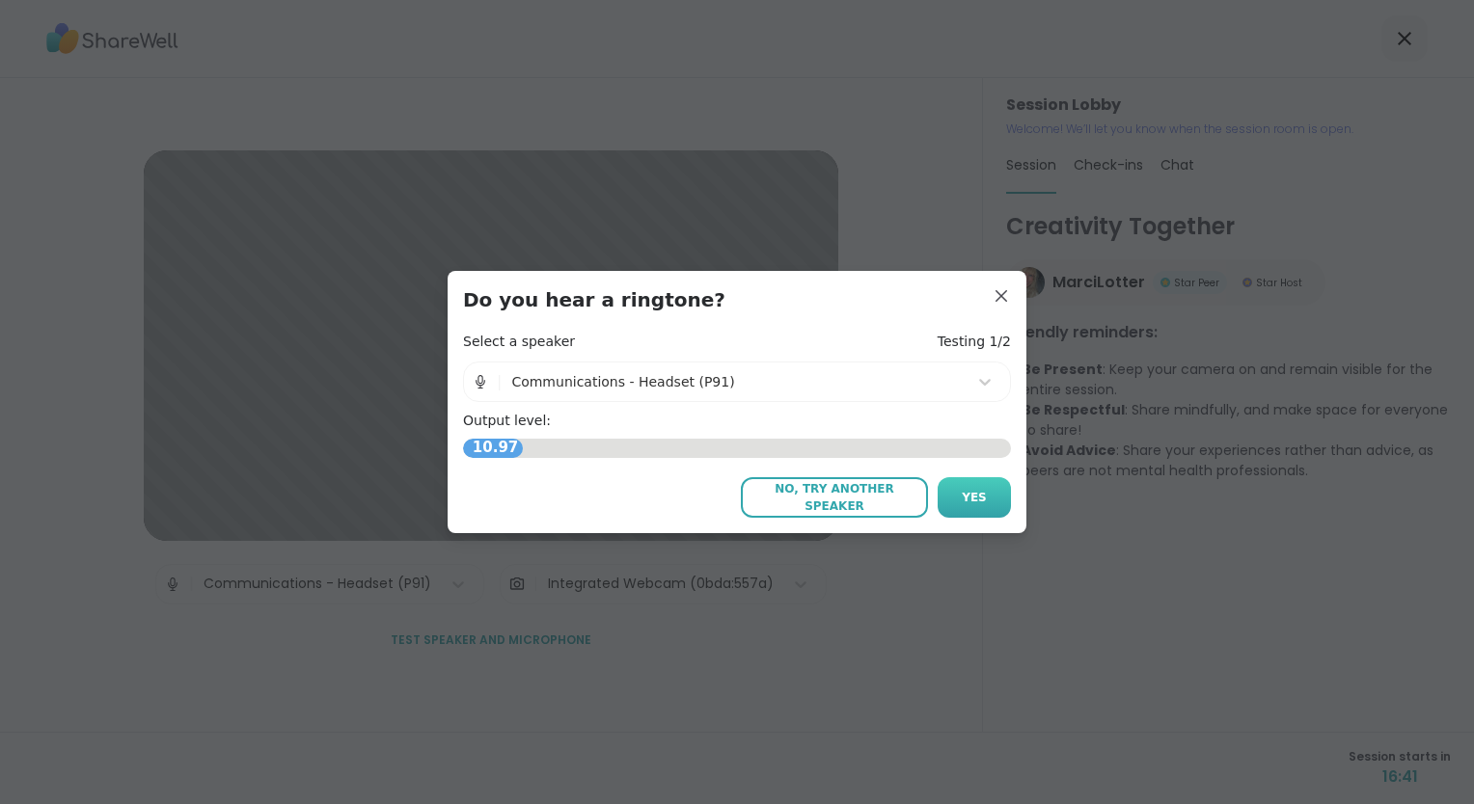
click at [976, 515] on button "Yes" at bounding box center [974, 497] width 73 height 41
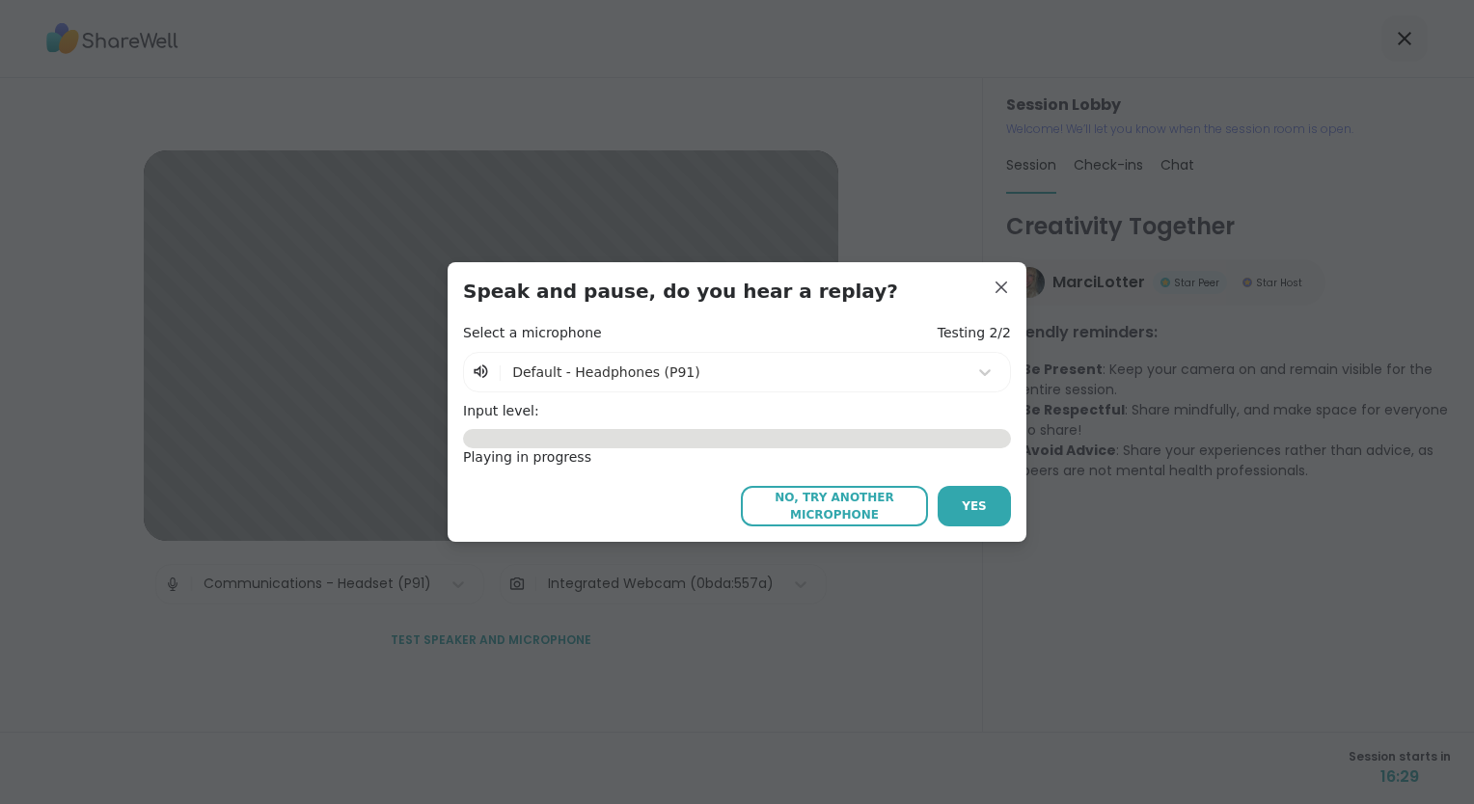
click at [976, 515] on button "Yes" at bounding box center [974, 506] width 73 height 41
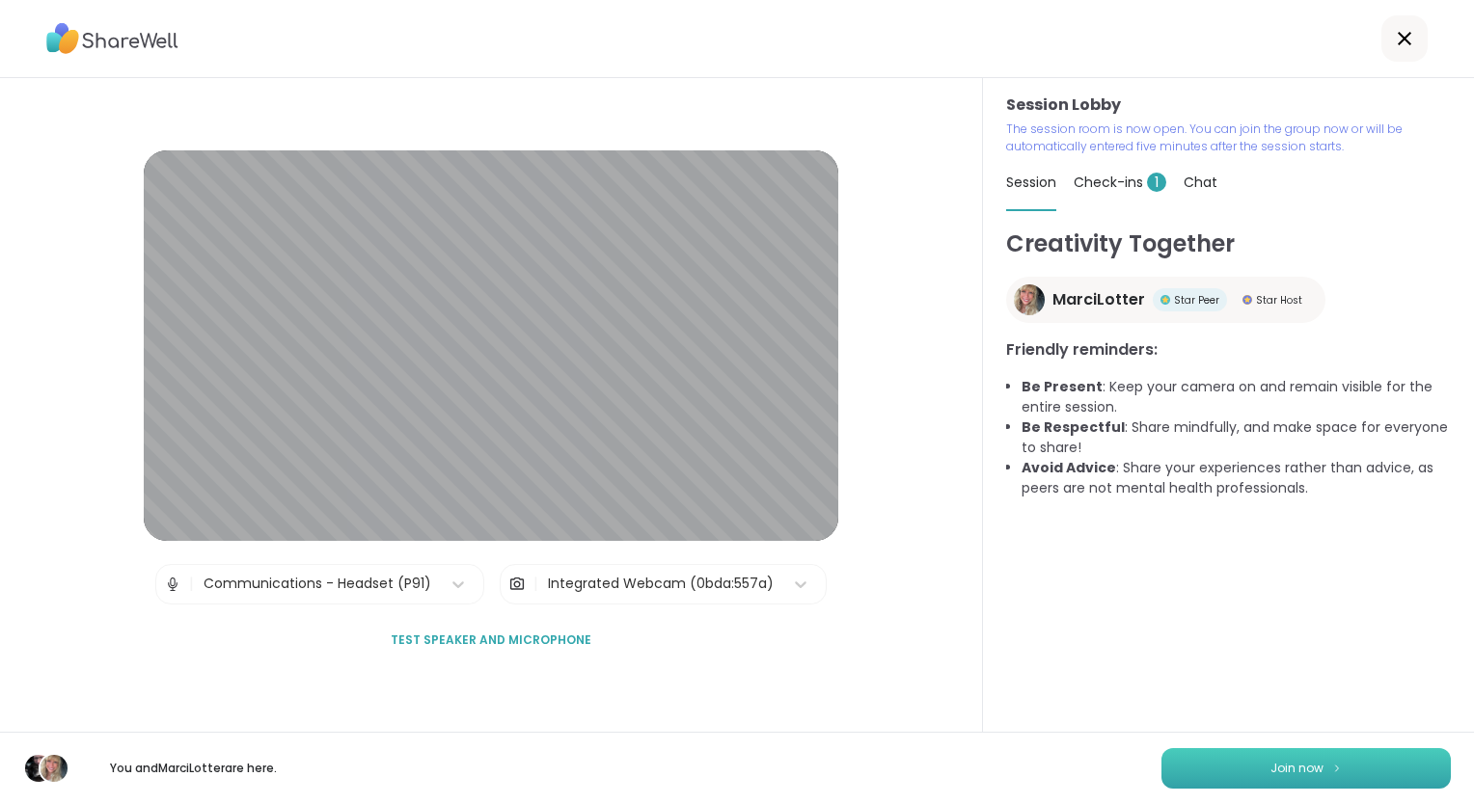
click at [1249, 759] on button "Join now" at bounding box center [1305, 768] width 289 height 41
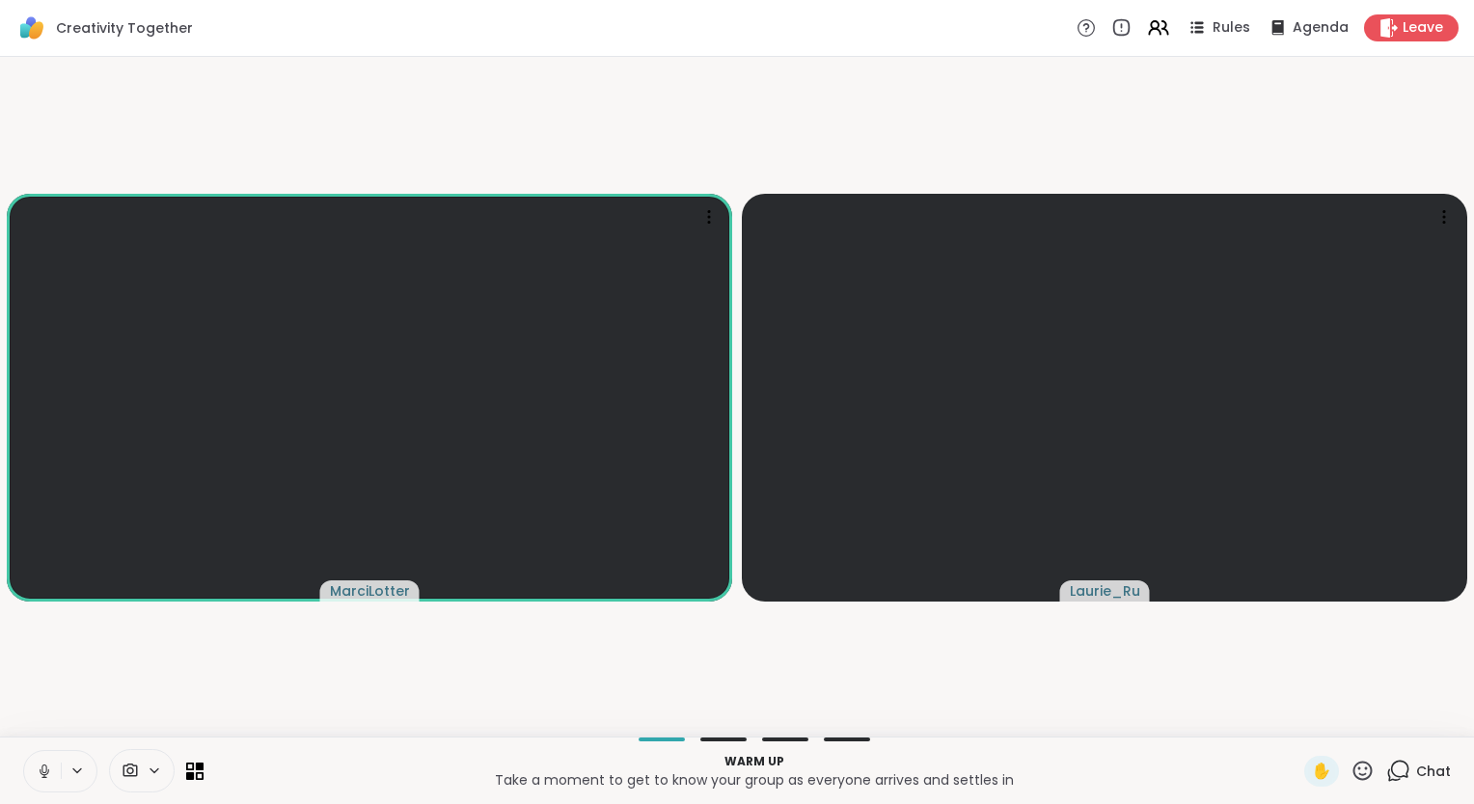
click at [686, 684] on video-player-container "MarciLotter [PERSON_NAME]" at bounding box center [737, 397] width 1451 height 665
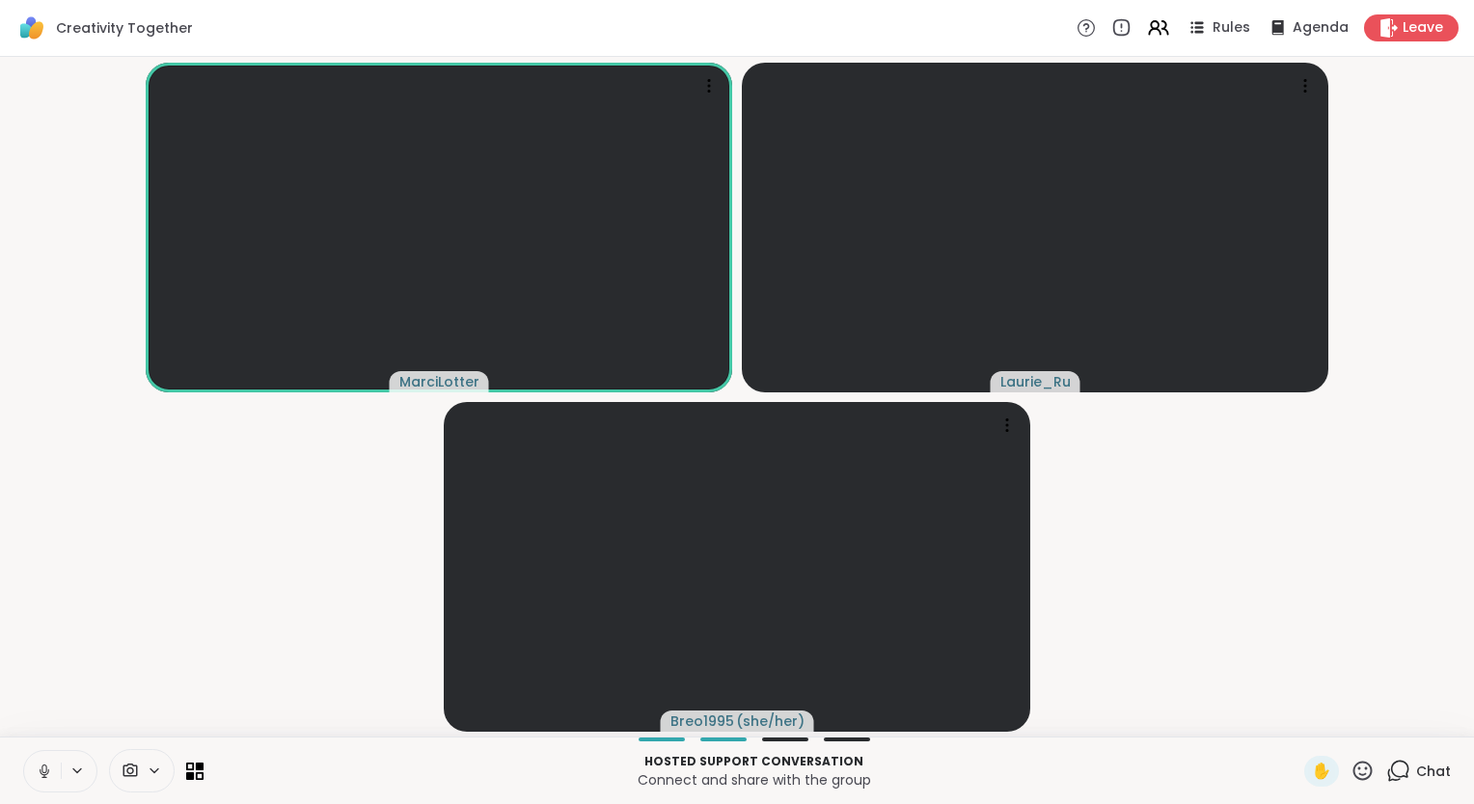
click at [39, 774] on icon at bounding box center [44, 771] width 17 height 17
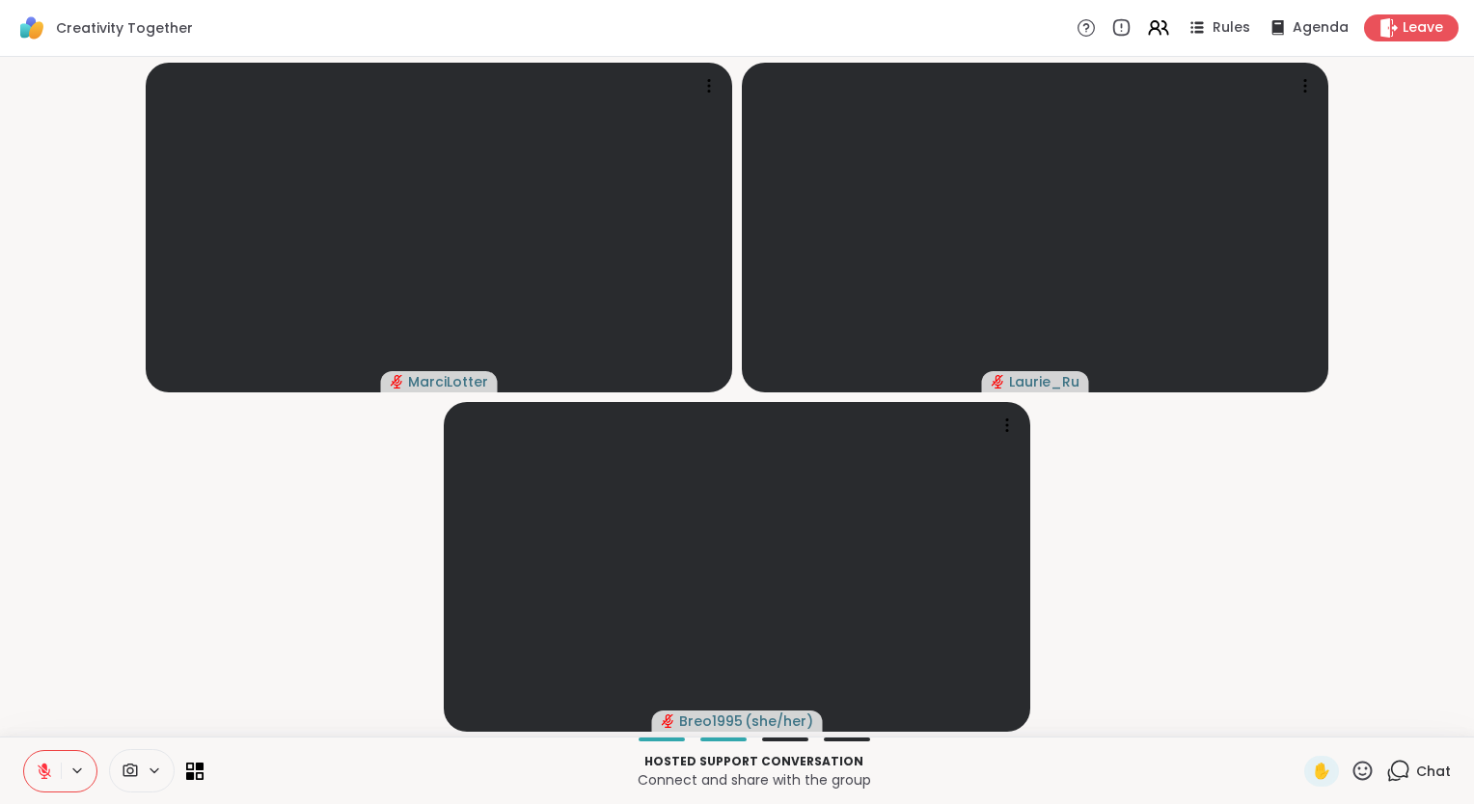
click at [51, 770] on icon at bounding box center [44, 771] width 17 height 17
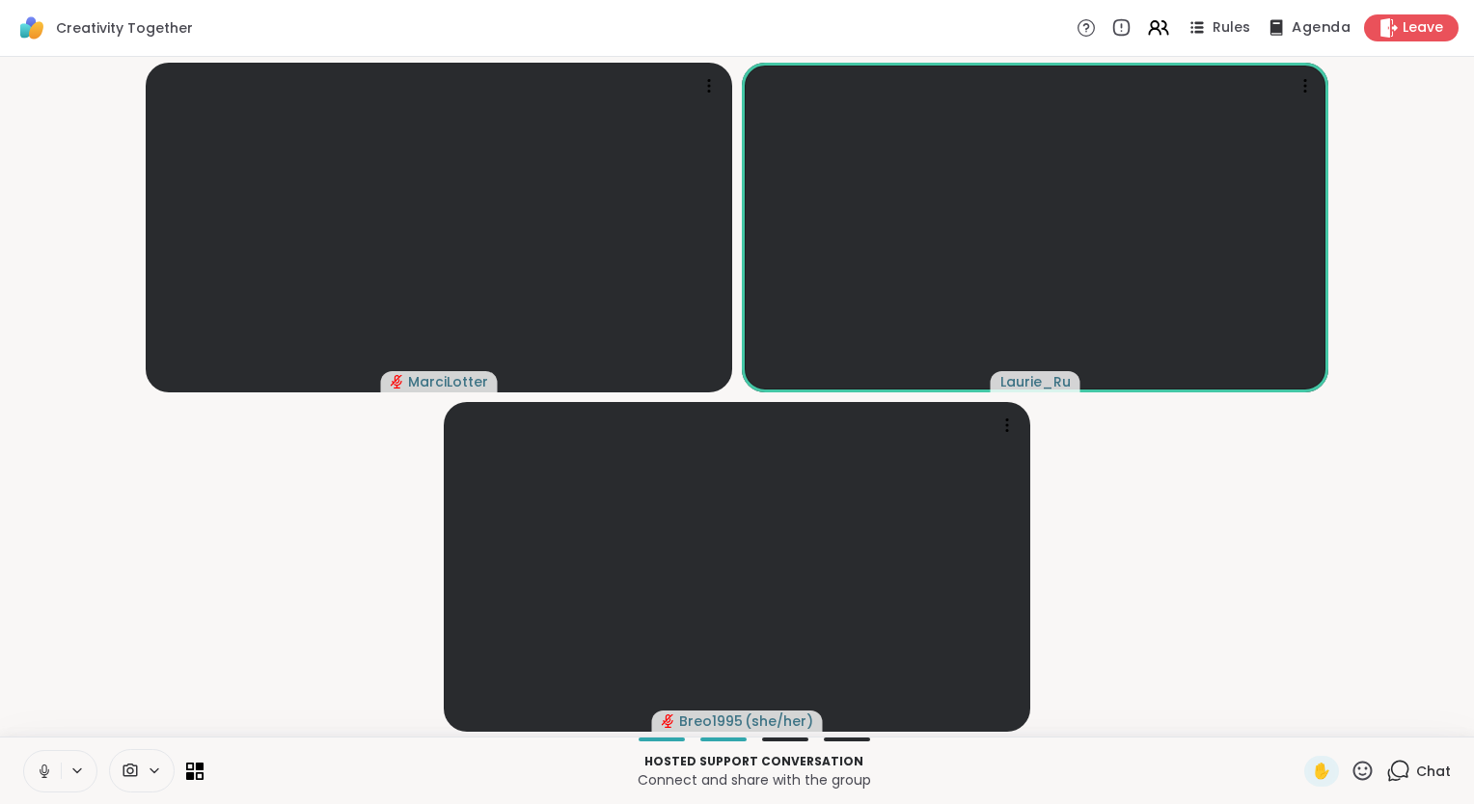
click at [1292, 27] on span "Agenda" at bounding box center [1321, 28] width 59 height 20
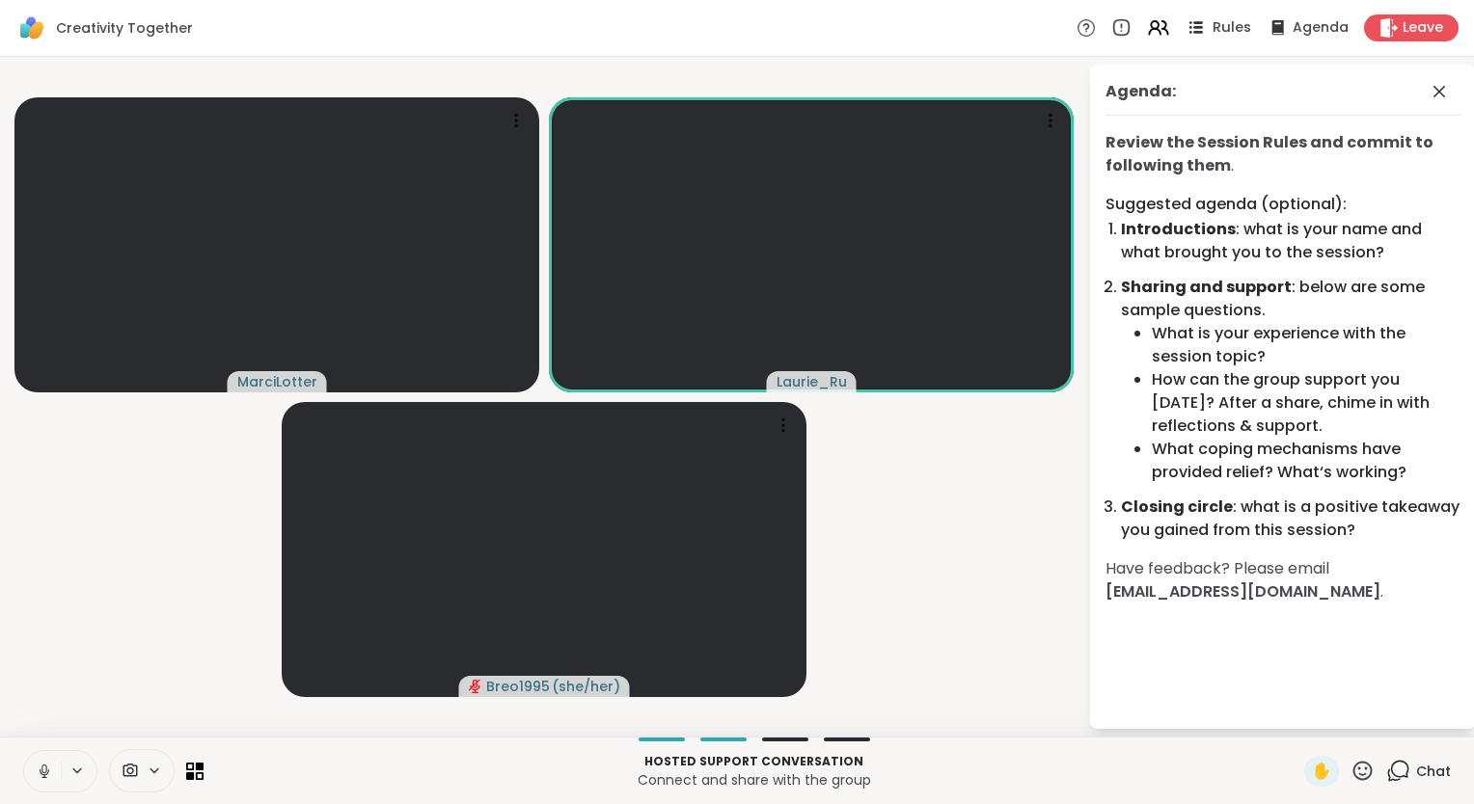
click at [1215, 29] on span "Rules" at bounding box center [1232, 28] width 40 height 20
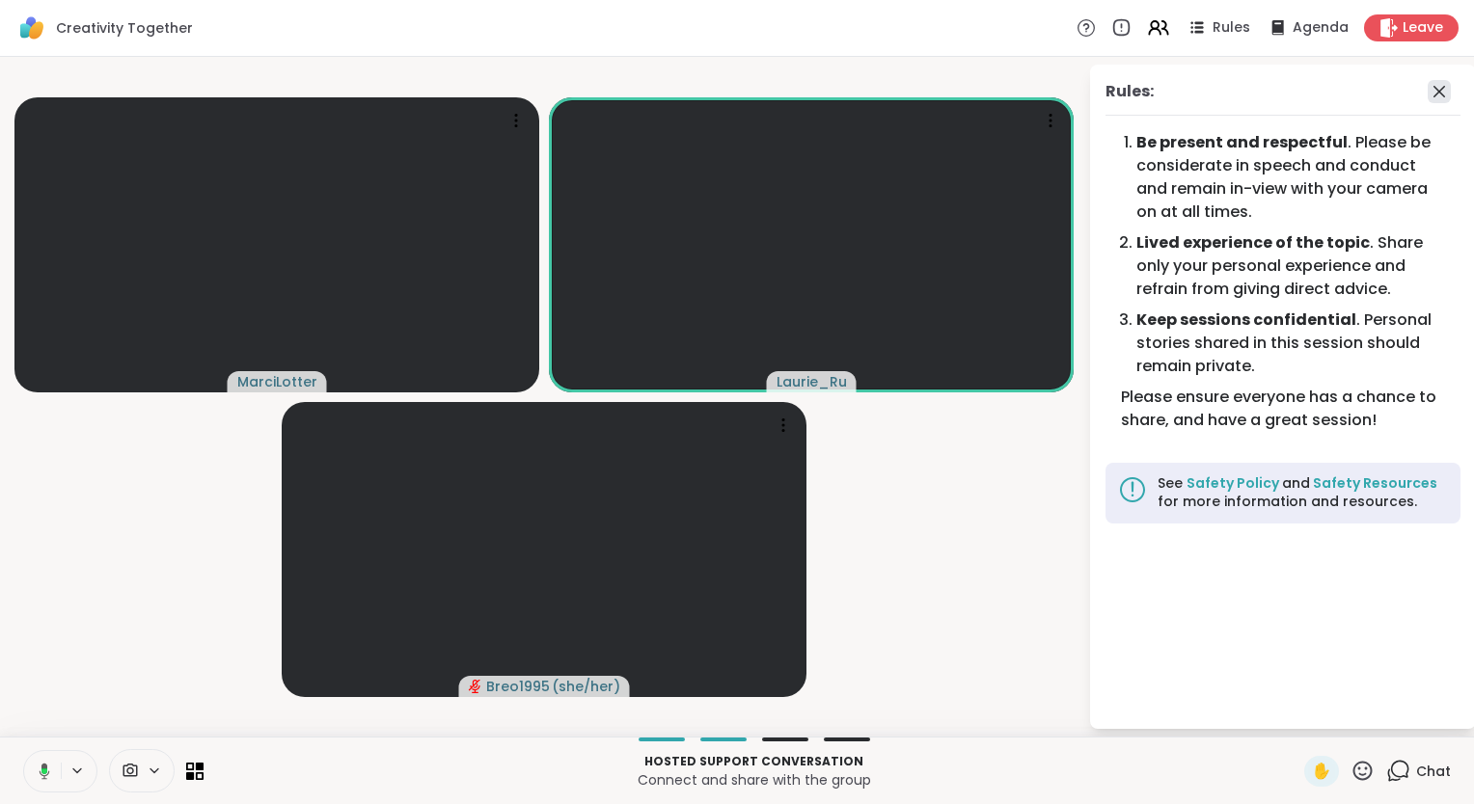
click at [1440, 95] on icon at bounding box center [1439, 91] width 23 height 23
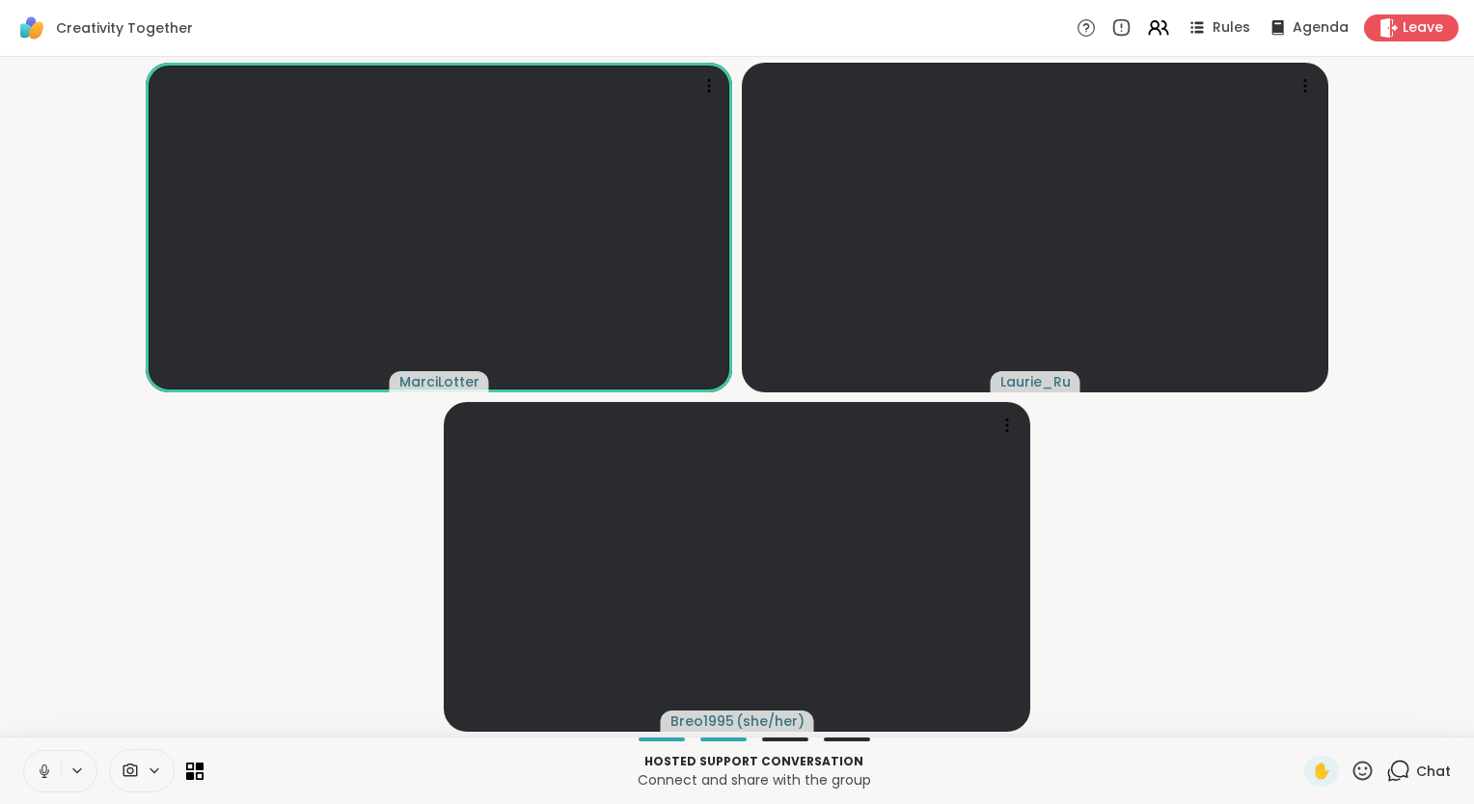
click at [1389, 768] on icon at bounding box center [1398, 771] width 24 height 24
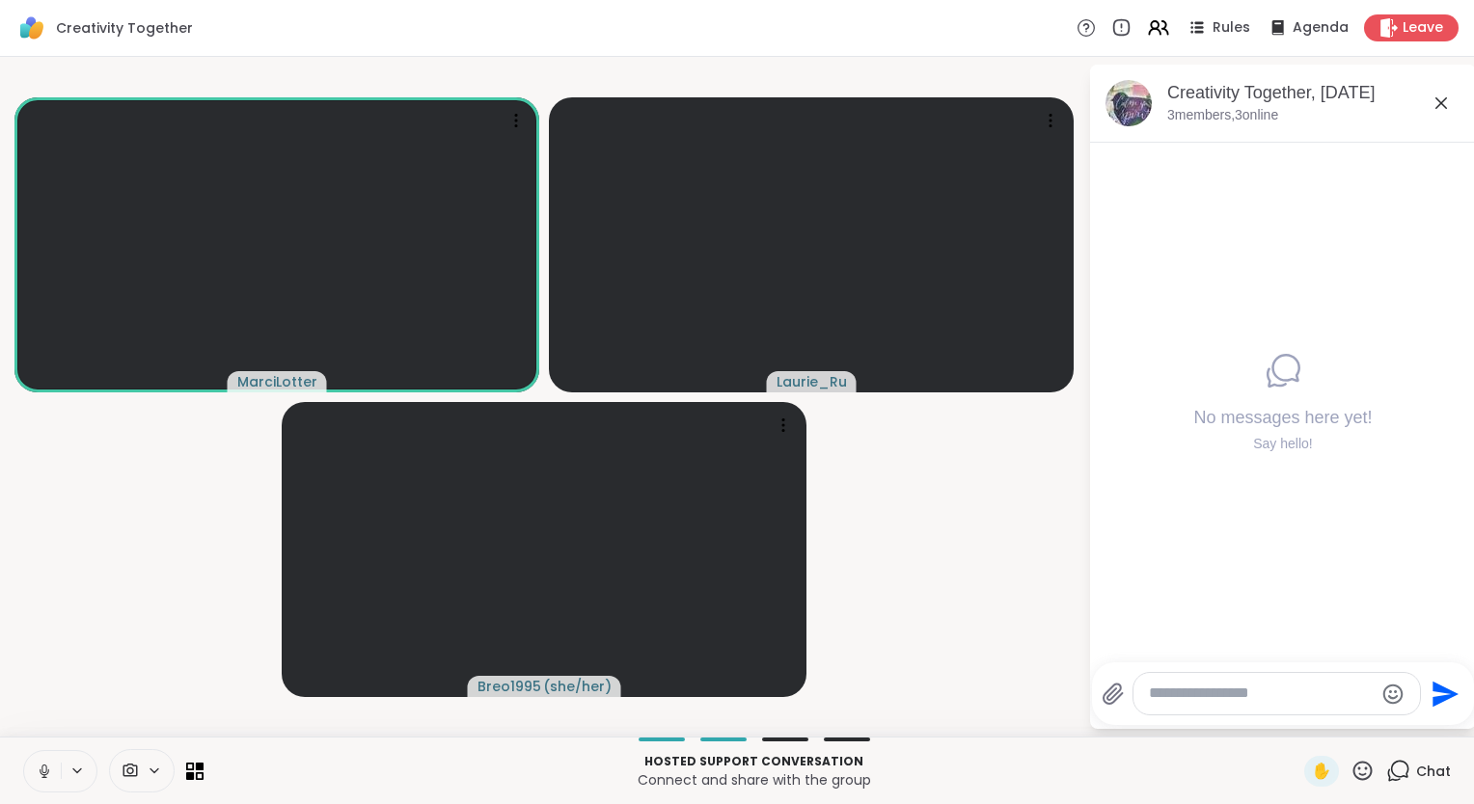
click at [1186, 689] on textarea "Type your message" at bounding box center [1261, 694] width 225 height 20
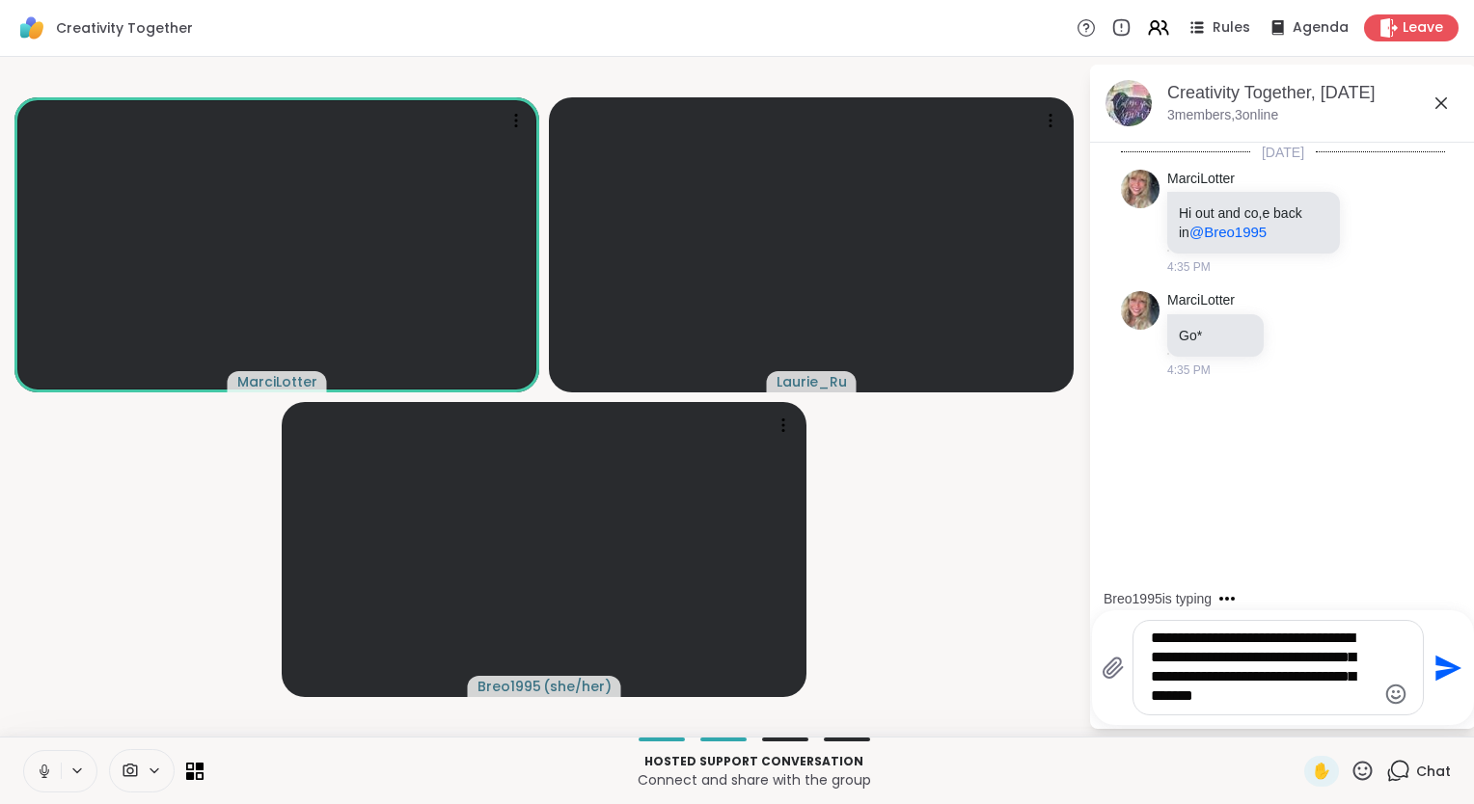
type textarea "**********"
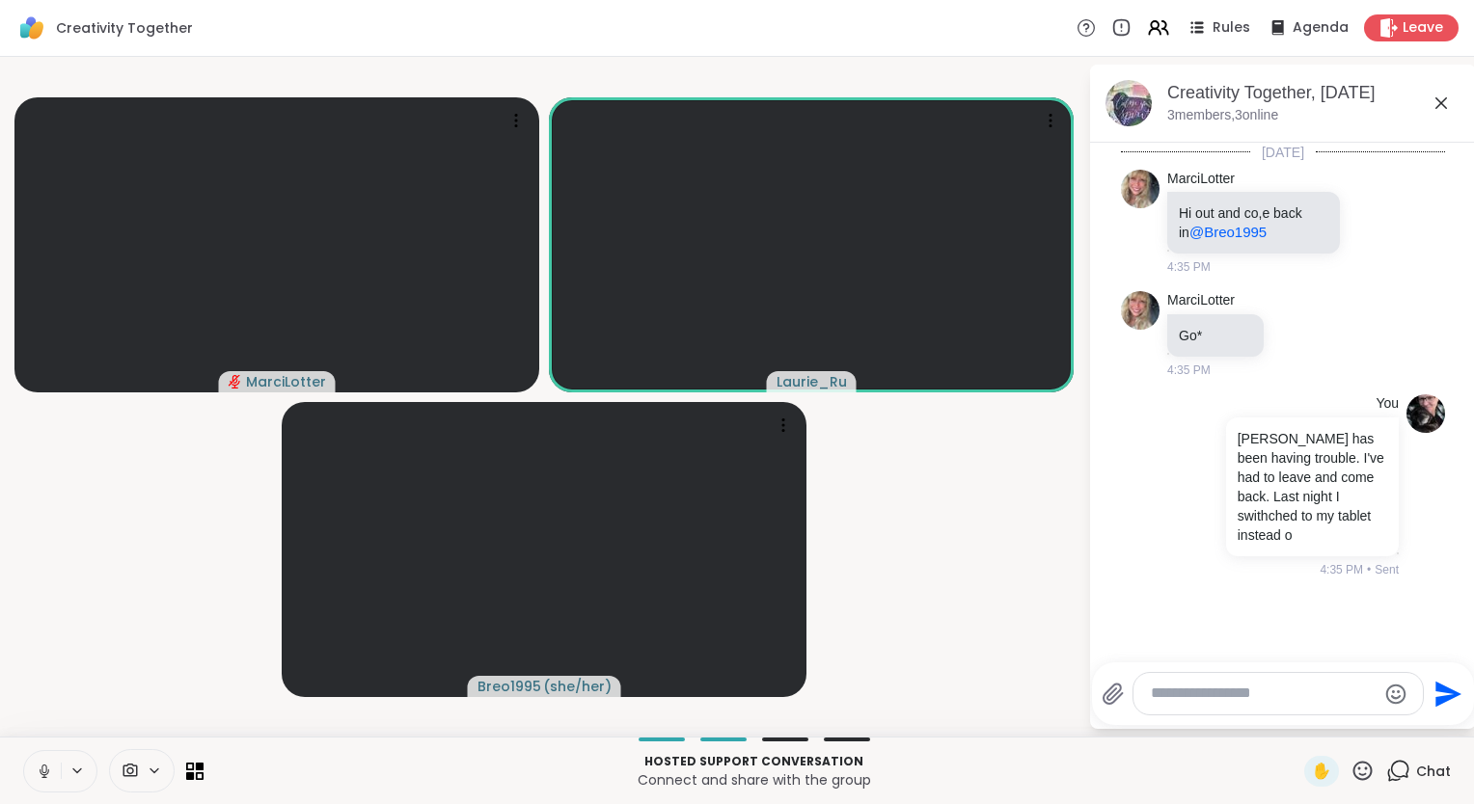
click at [44, 773] on icon at bounding box center [43, 769] width 5 height 9
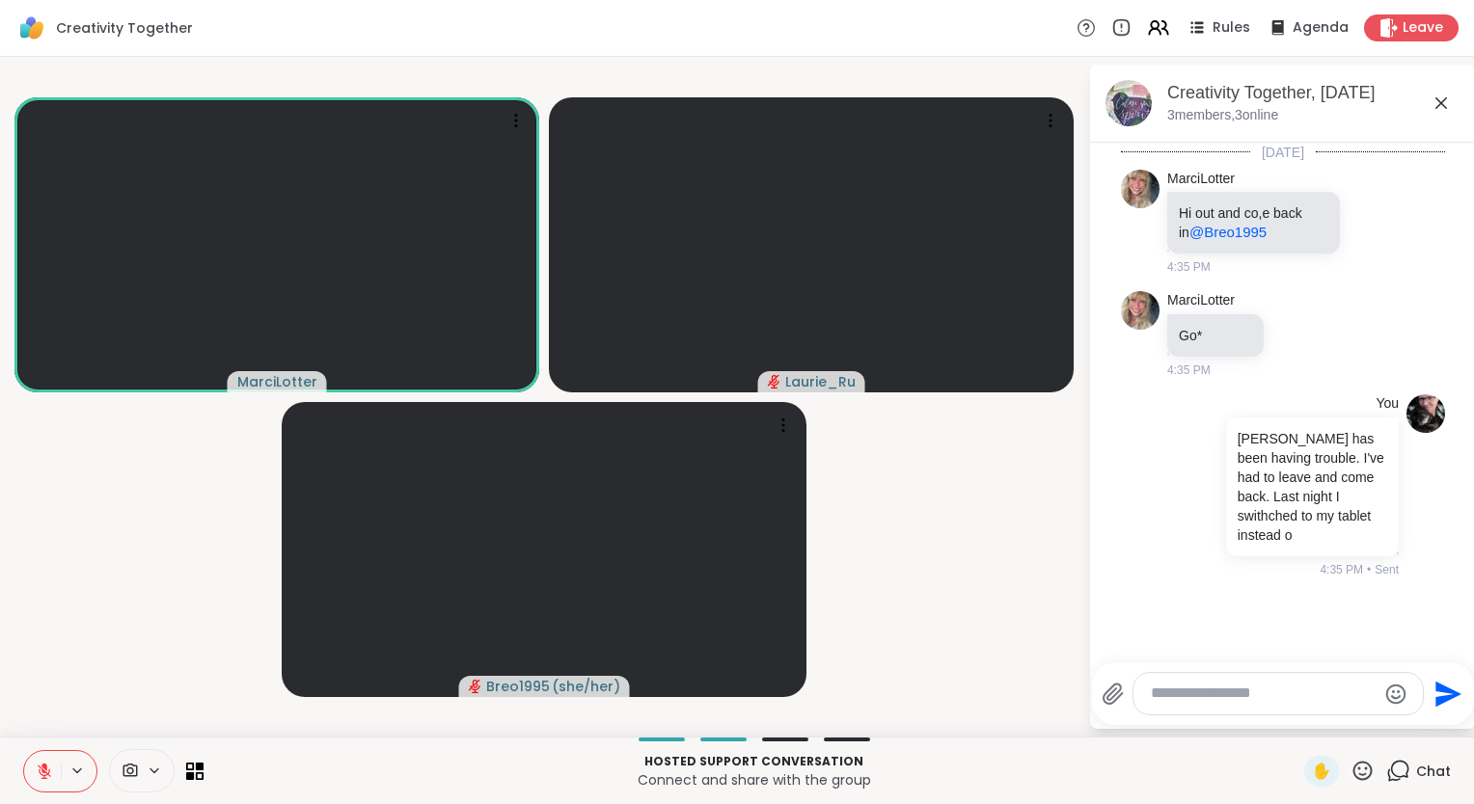
click at [1456, 796] on div "Hosted support conversation Connect and share with the group ✋ Chat" at bounding box center [737, 771] width 1474 height 68
click at [50, 770] on icon at bounding box center [44, 771] width 17 height 17
